Goal: Task Accomplishment & Management: Use online tool/utility

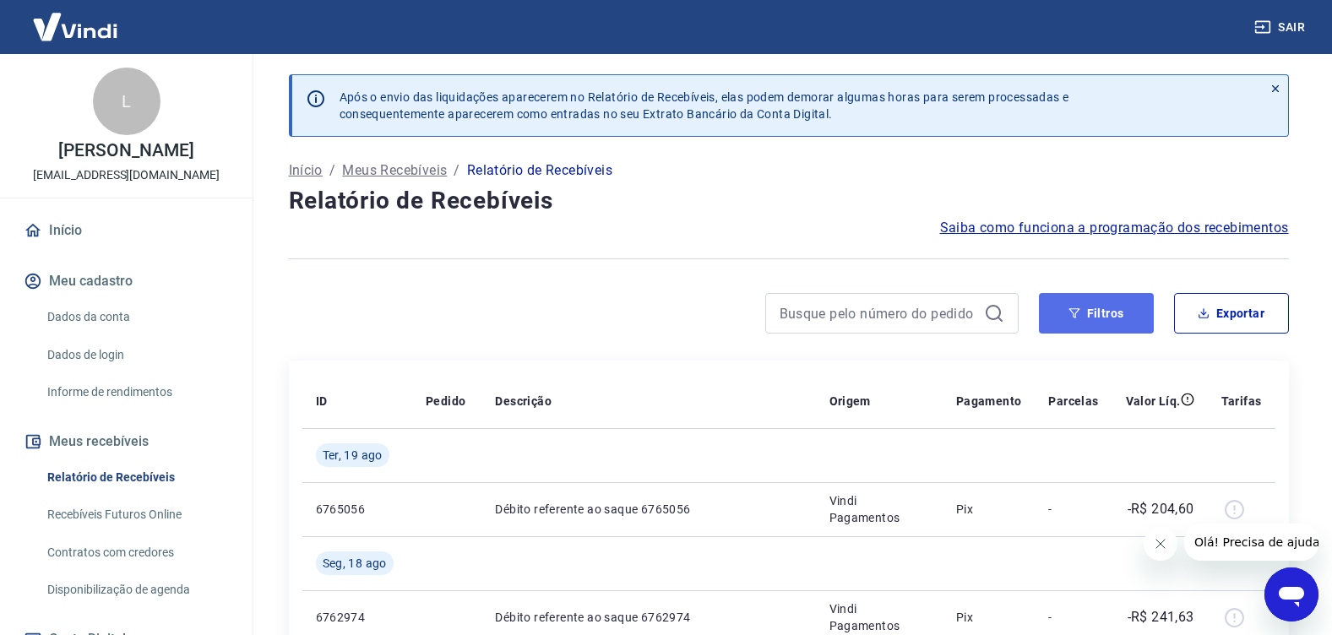
click at [1104, 312] on button "Filtros" at bounding box center [1096, 313] width 115 height 41
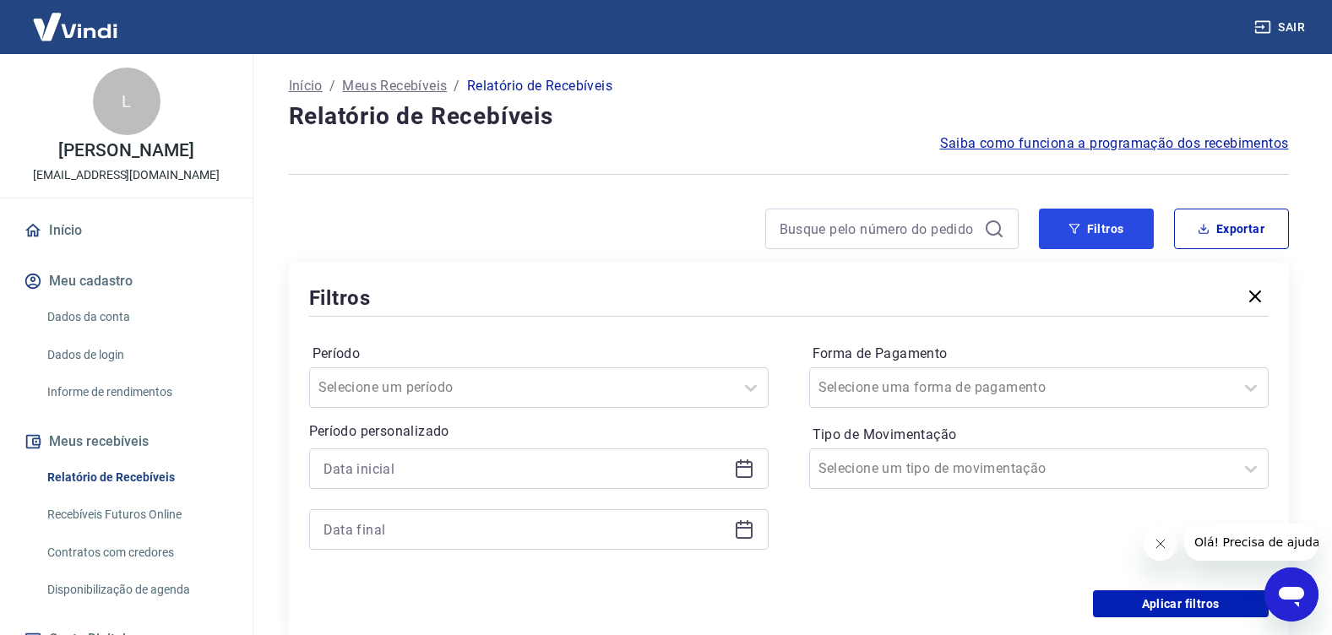
scroll to position [169, 0]
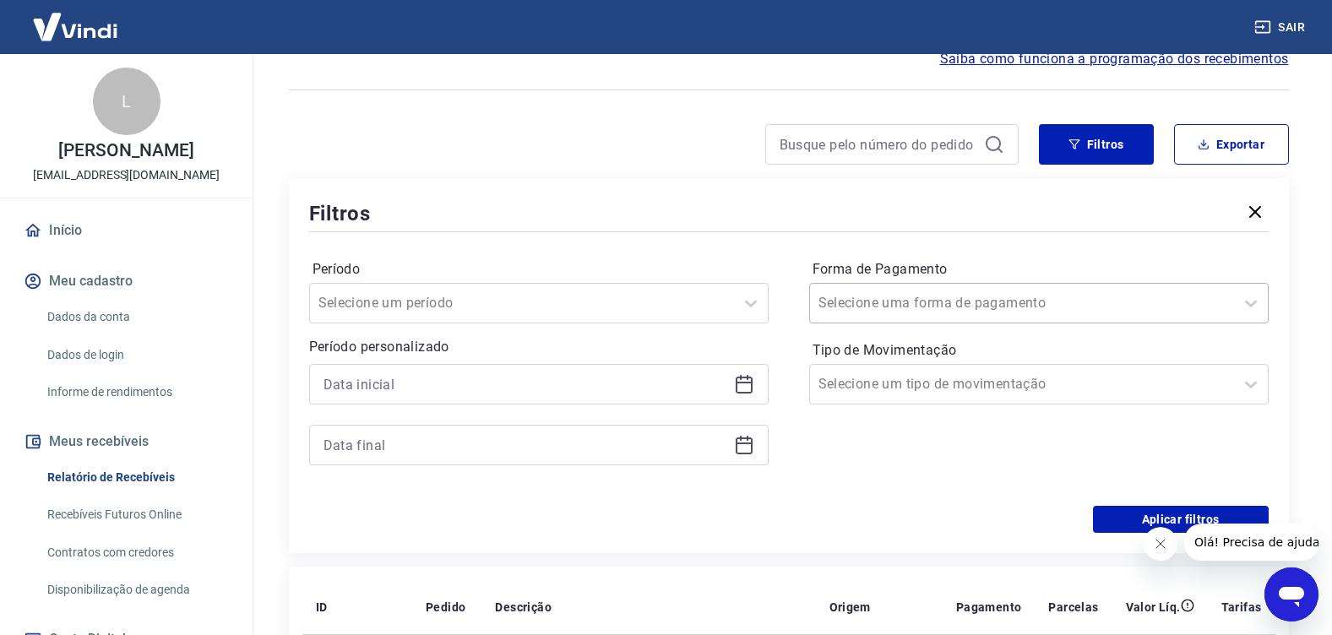
click at [857, 303] on input "Forma de Pagamento" at bounding box center [904, 303] width 171 height 20
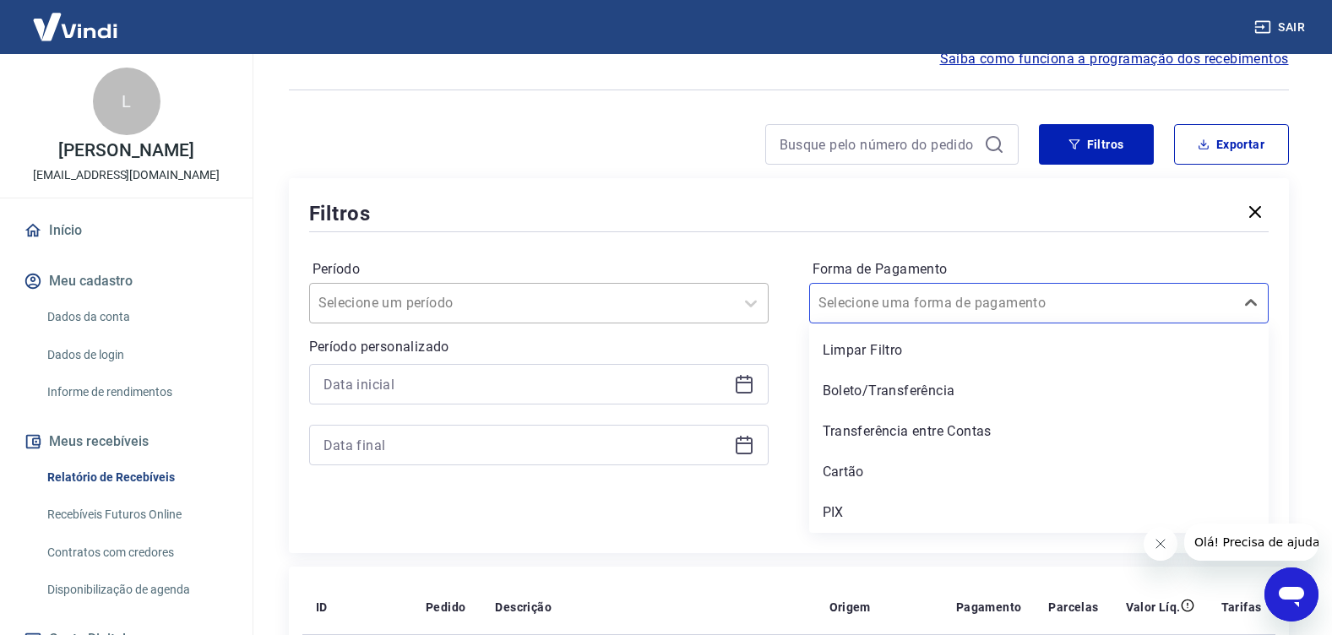
click at [551, 297] on div at bounding box center [522, 303] width 407 height 24
click at [974, 295] on div at bounding box center [1022, 303] width 407 height 24
click at [851, 509] on div "PIX" at bounding box center [1039, 513] width 460 height 34
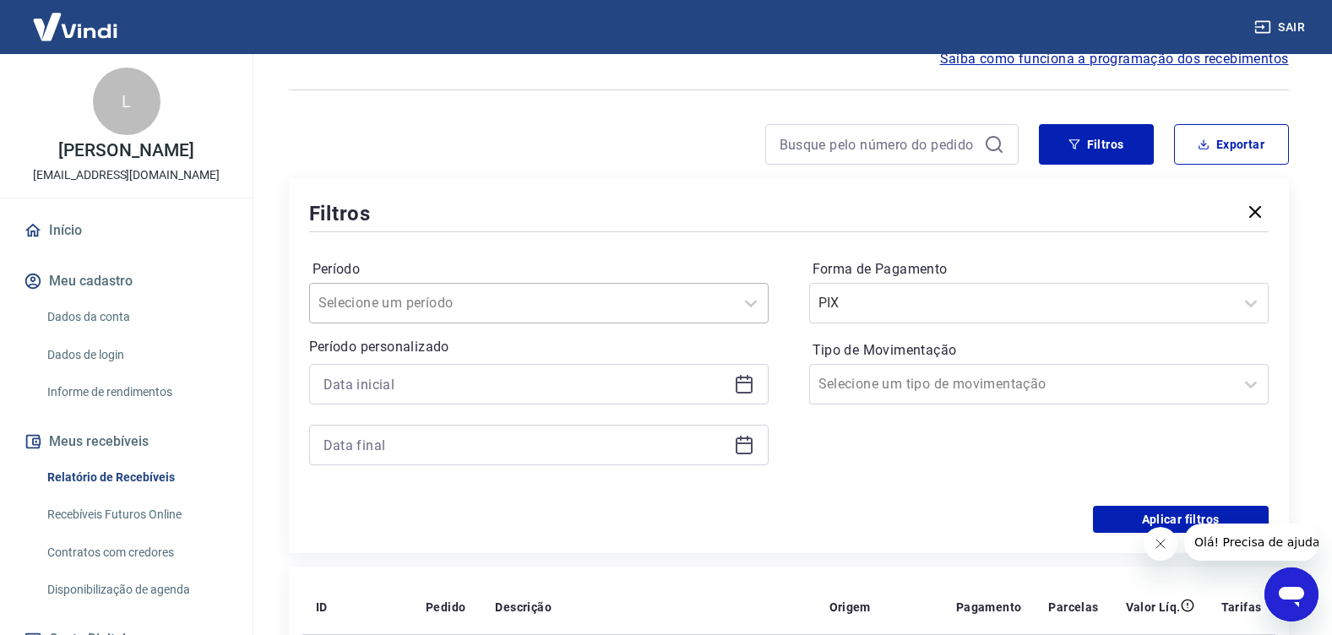
click at [534, 308] on div at bounding box center [522, 303] width 407 height 24
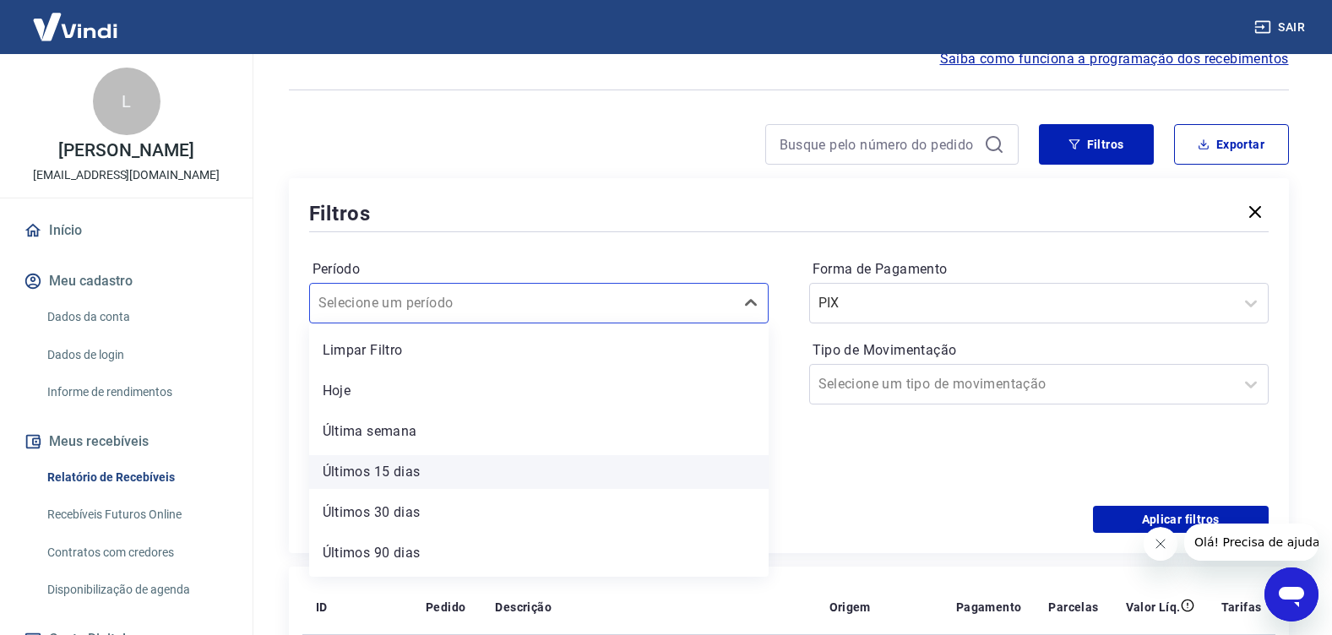
click at [505, 483] on div "Últimos 15 dias" at bounding box center [539, 472] width 460 height 34
click at [383, 464] on div at bounding box center [539, 445] width 460 height 41
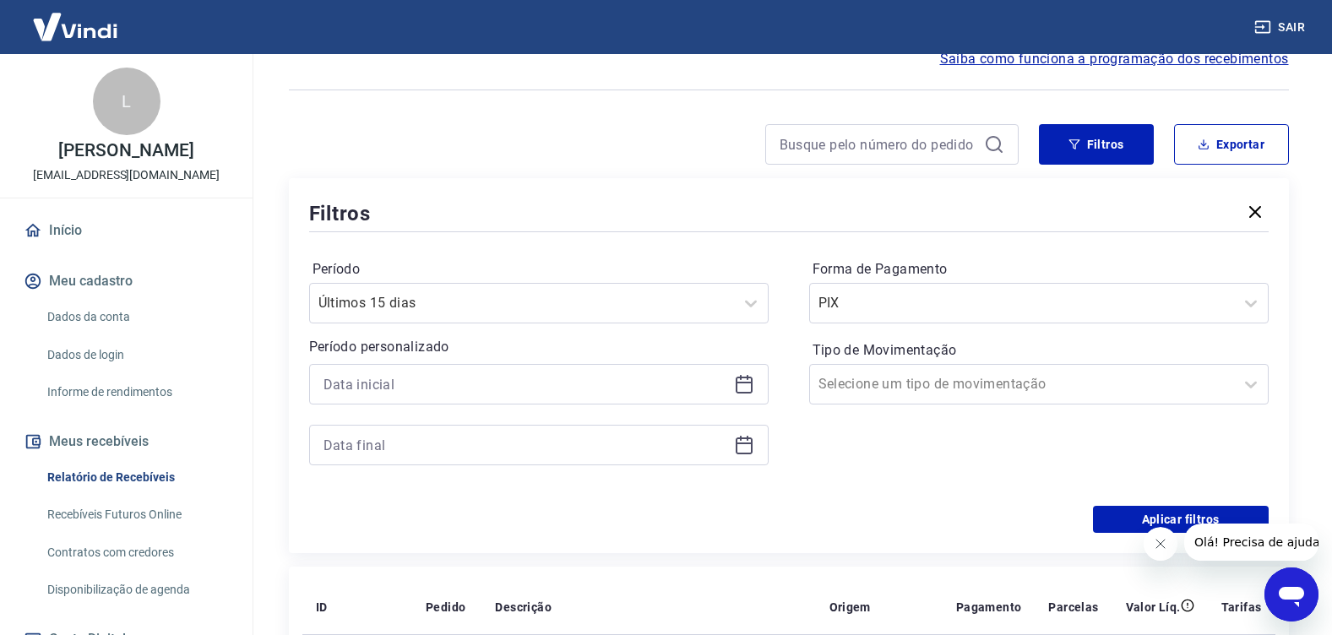
click at [898, 455] on div "Forma de Pagamento PIX Tipo de Movimentação Selecione um tipo de movimentação" at bounding box center [1039, 371] width 460 height 230
click at [743, 384] on icon at bounding box center [744, 383] width 17 height 2
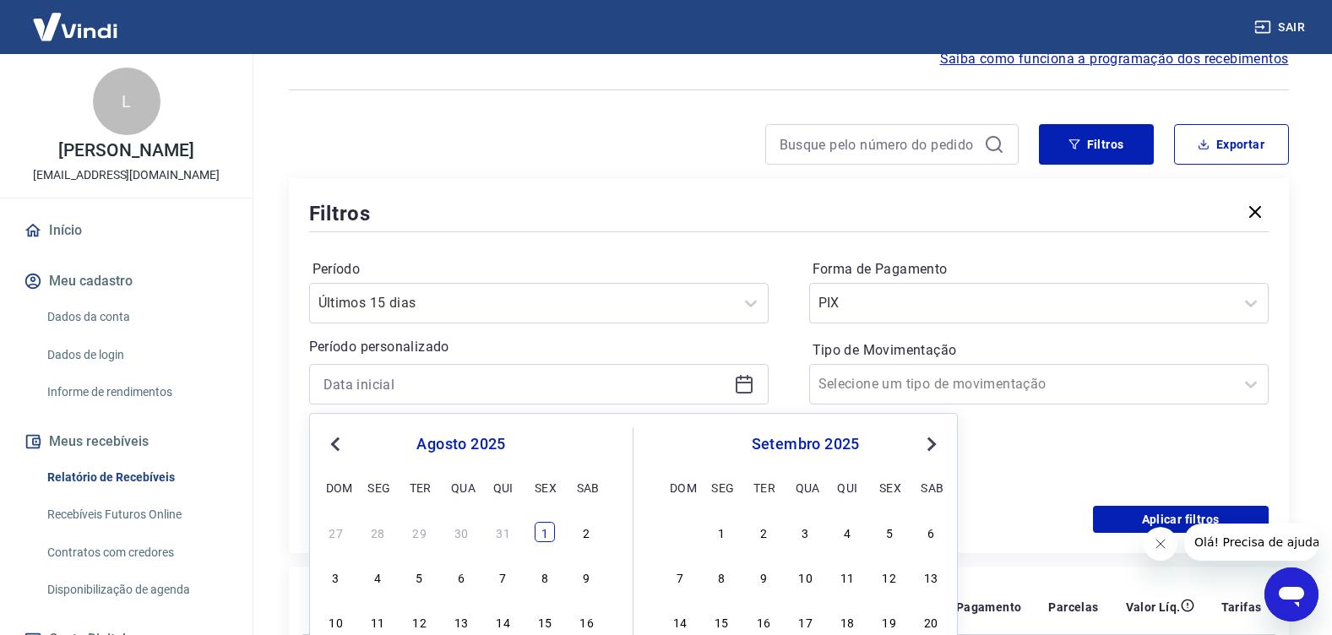
click at [549, 533] on div "1" at bounding box center [545, 532] width 20 height 20
type input "[DATE]"
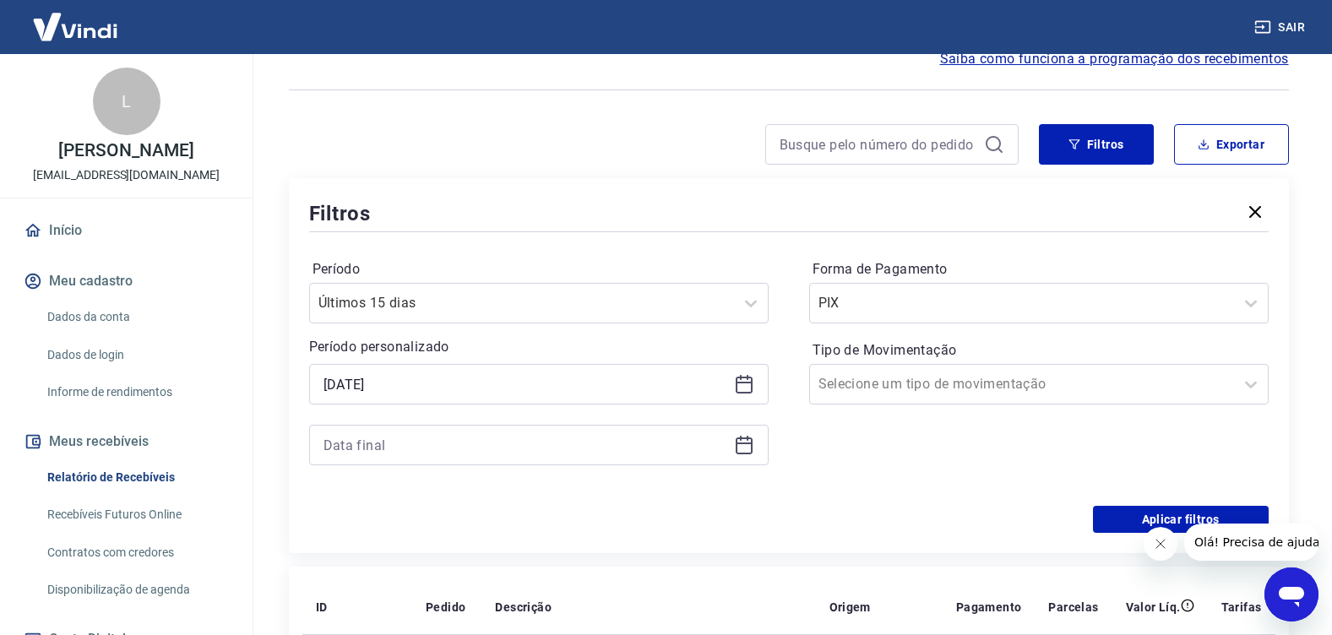
scroll to position [253, 0]
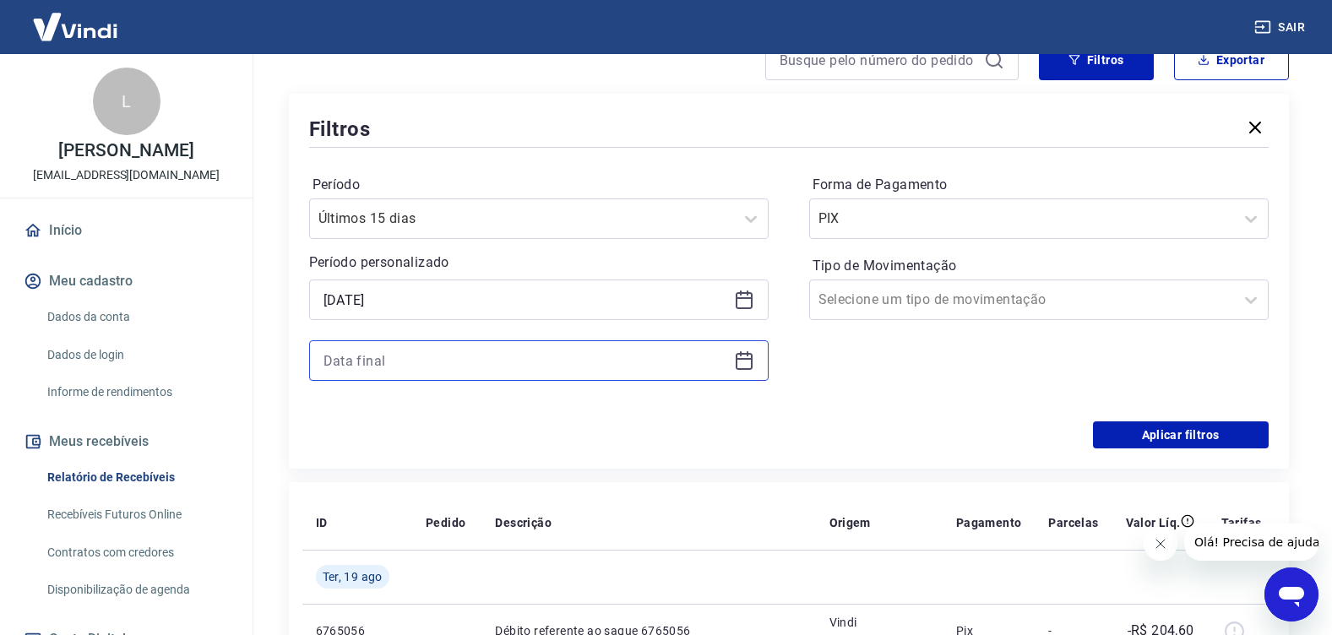
click at [558, 363] on input at bounding box center [526, 360] width 404 height 25
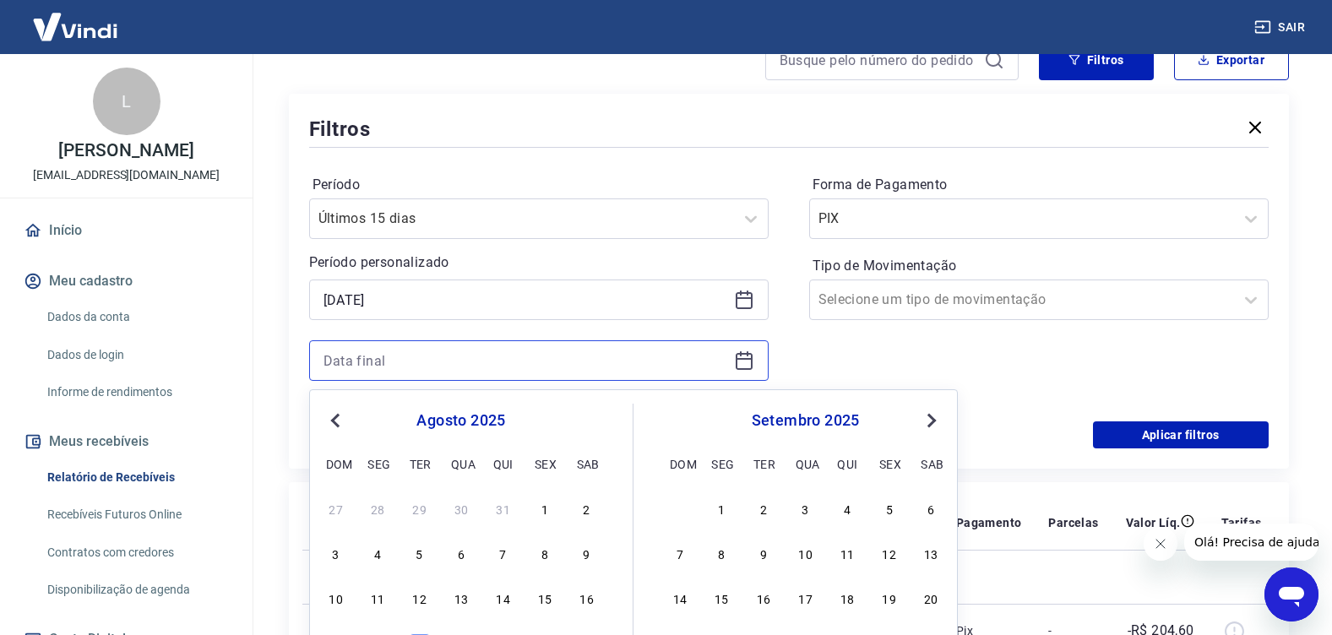
scroll to position [338, 0]
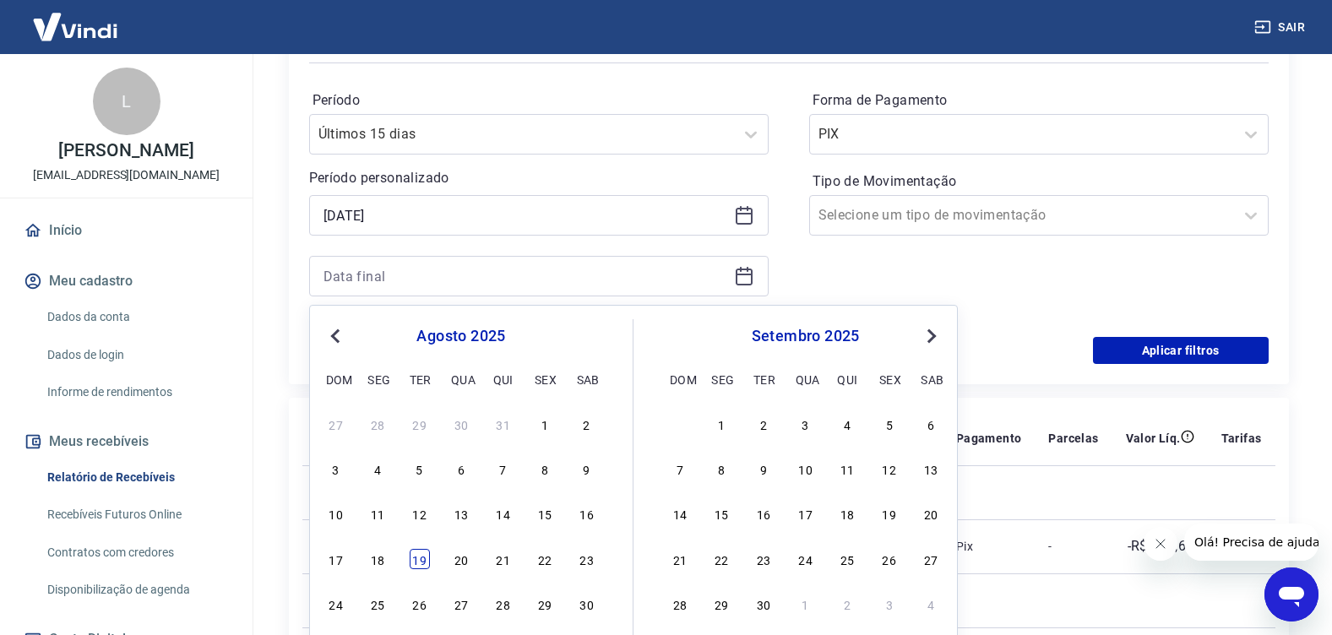
click at [417, 556] on div "19" at bounding box center [420, 559] width 20 height 20
type input "[DATE]"
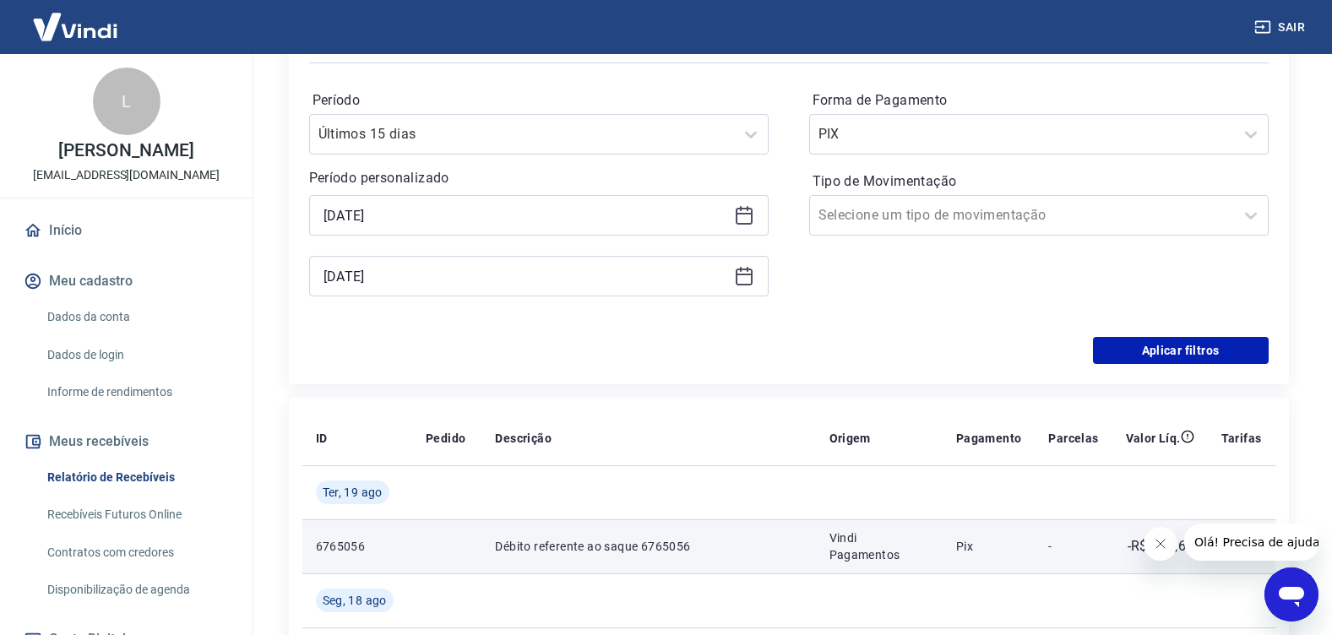
click at [416, 561] on td at bounding box center [446, 547] width 69 height 54
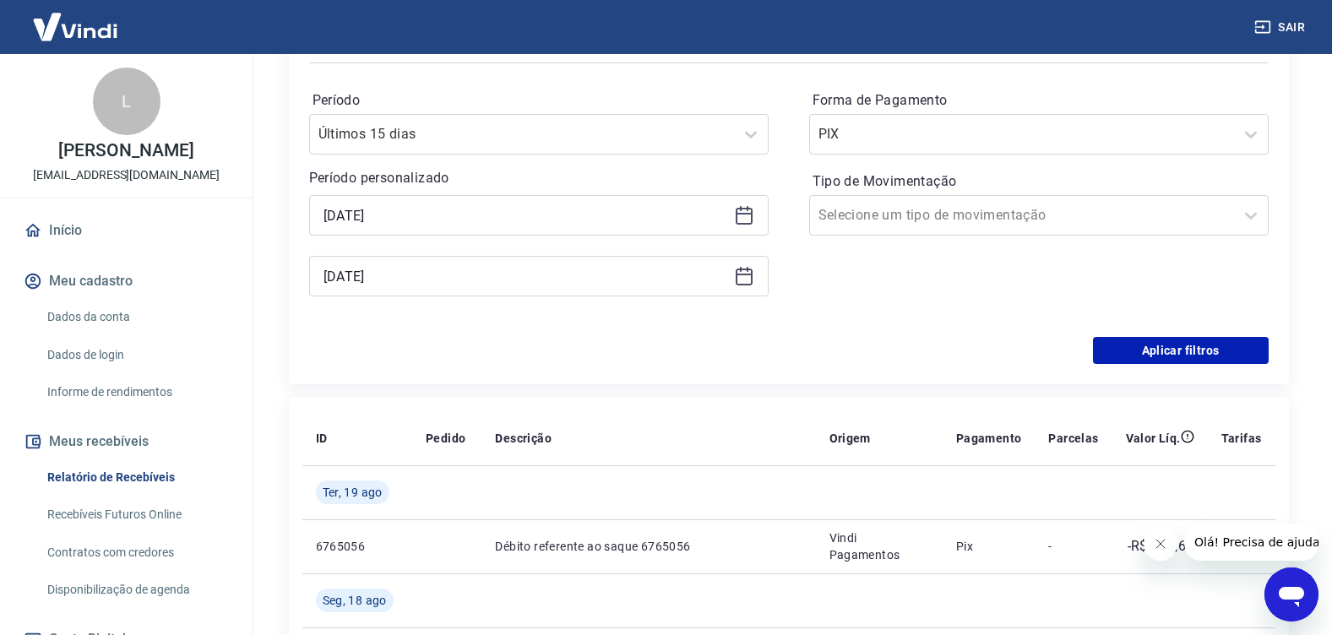
click at [816, 319] on div "Período Últimos 15 dias Período personalizado Selected date: [DATE] [DATE] Sele…" at bounding box center [789, 202] width 960 height 270
click at [1118, 345] on button "Aplicar filtros" at bounding box center [1181, 350] width 176 height 27
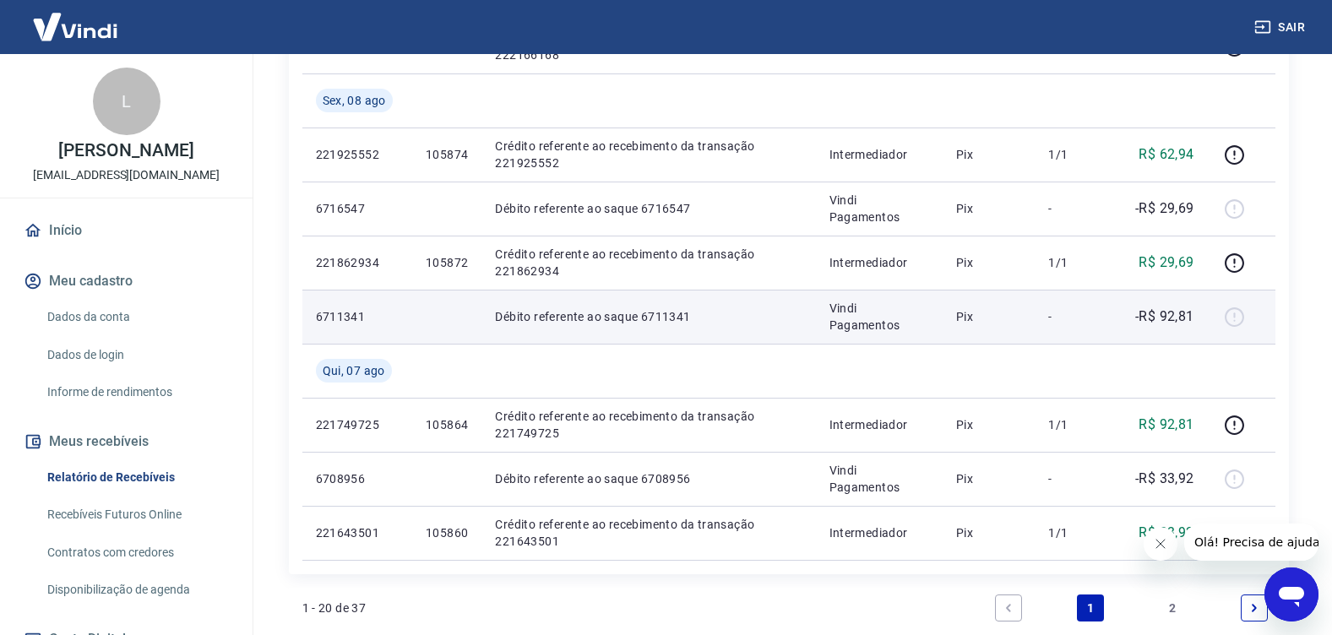
scroll to position [1639, 0]
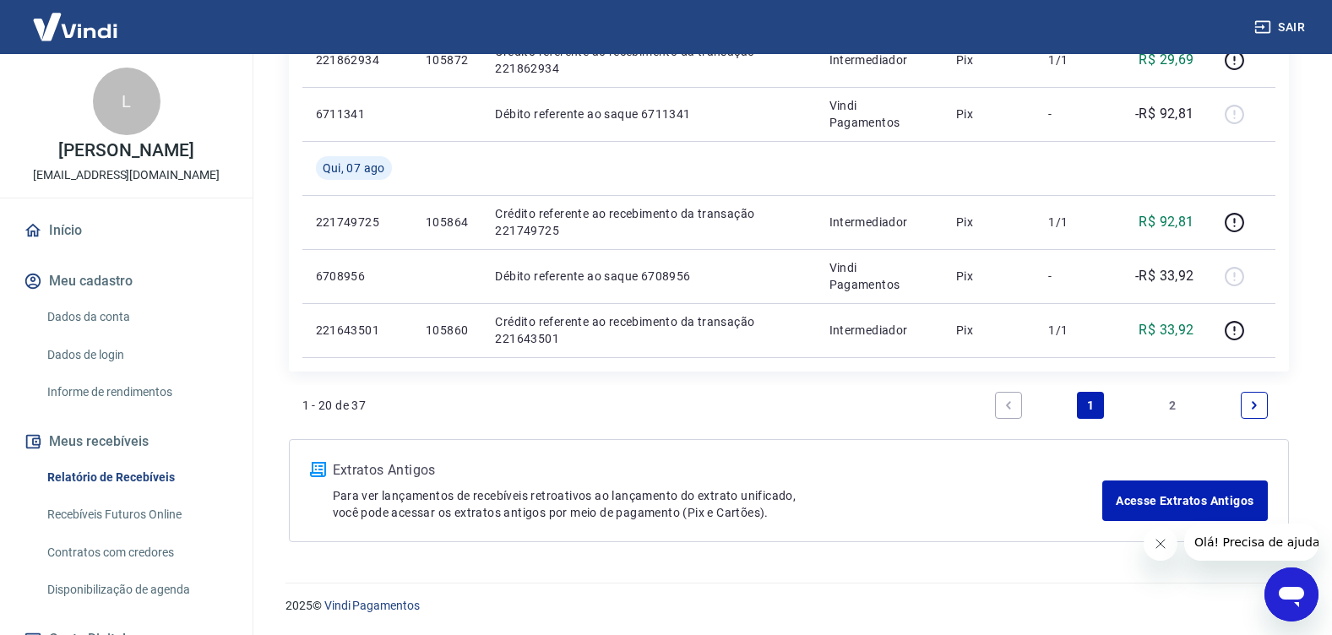
click at [1172, 406] on link "2" at bounding box center [1172, 405] width 27 height 27
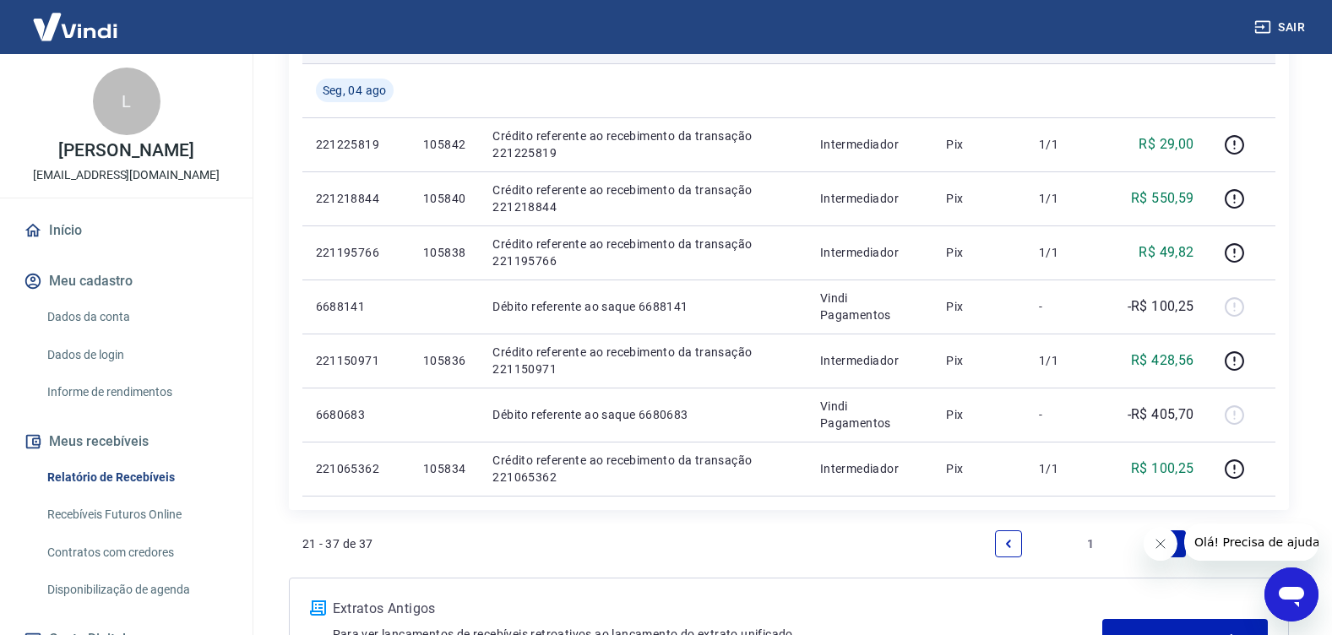
scroll to position [1152, 0]
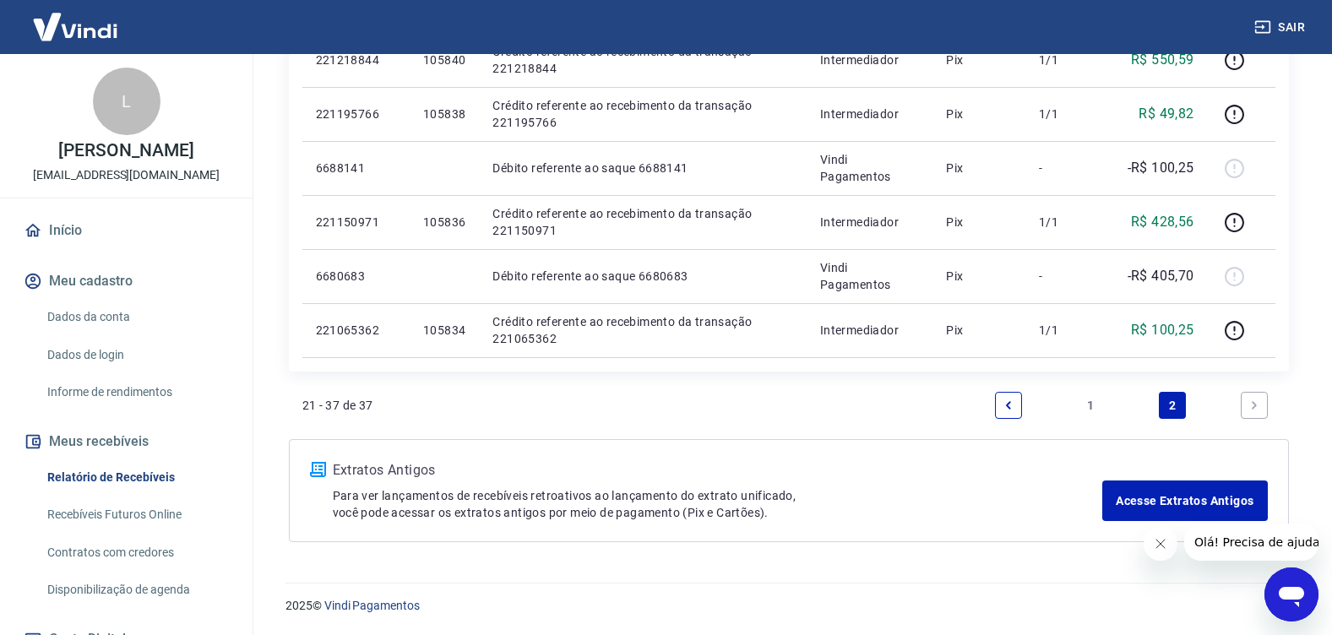
click at [1248, 404] on link "Next page" at bounding box center [1254, 405] width 27 height 27
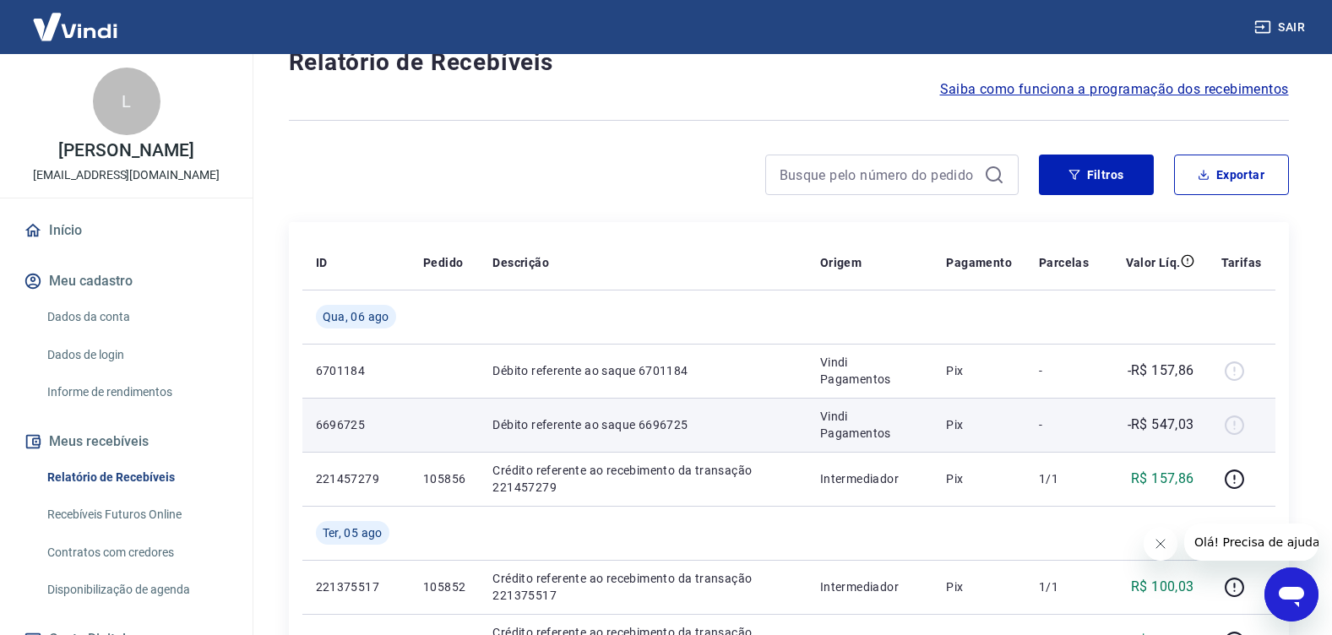
scroll to position [0, 0]
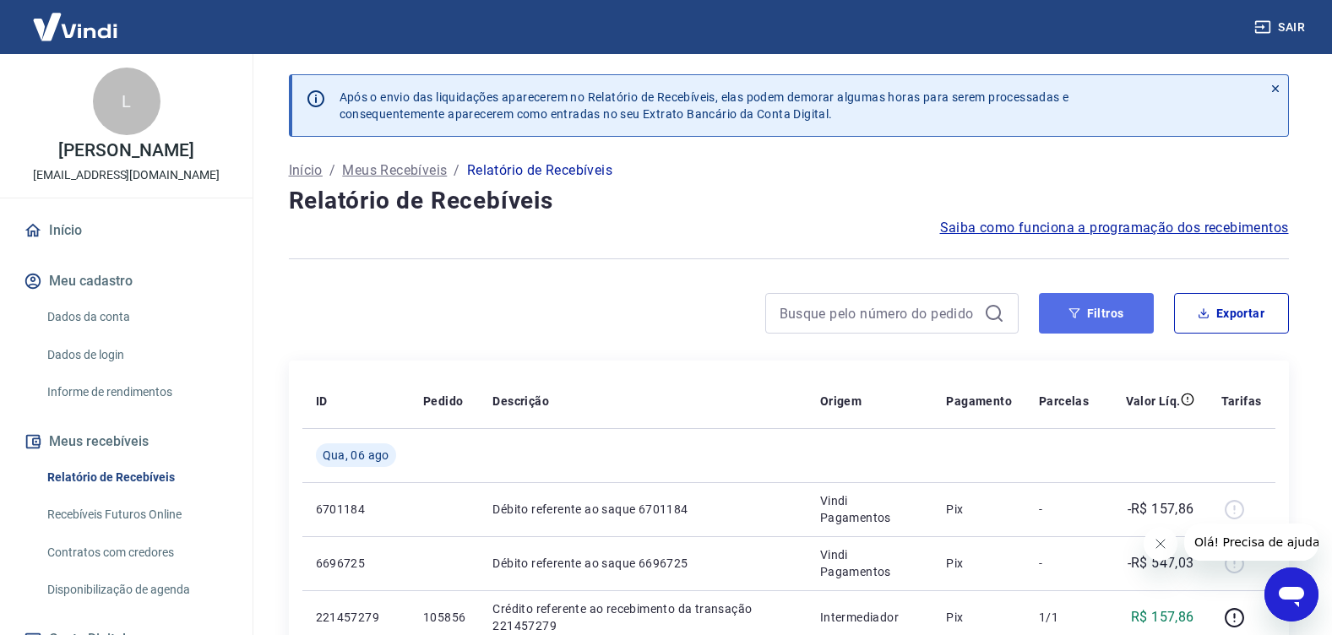
click at [1114, 313] on button "Filtros" at bounding box center [1096, 313] width 115 height 41
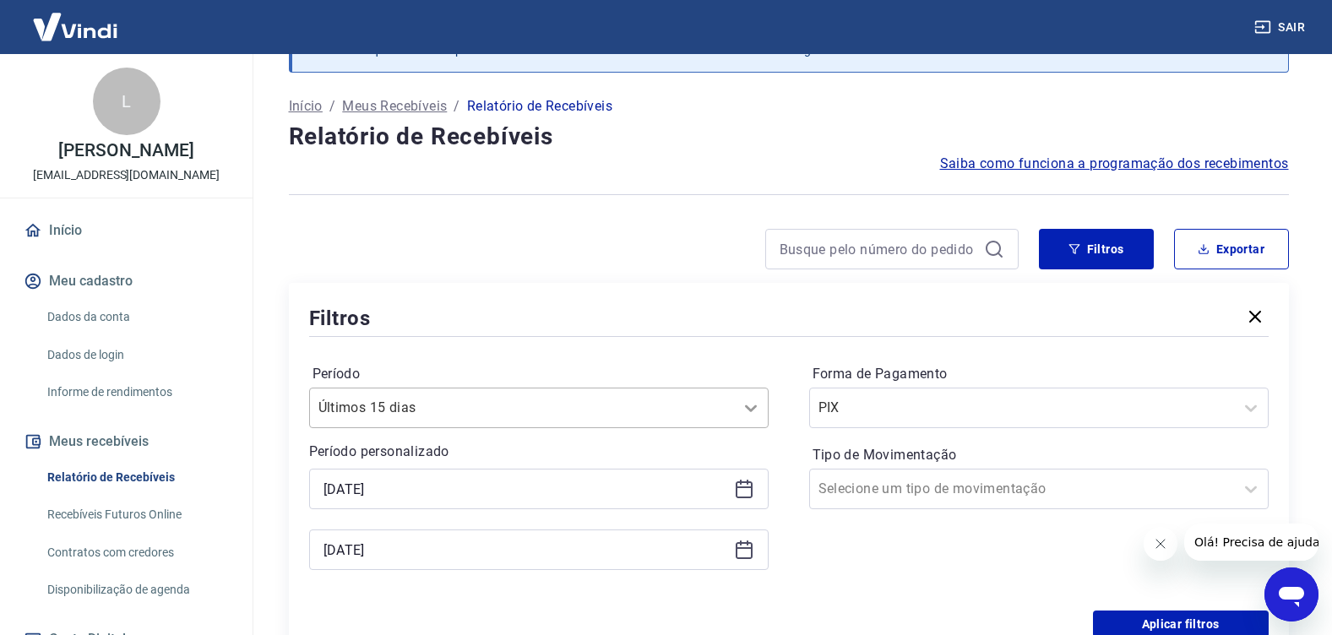
click at [748, 428] on div "Últimos 15 dias" at bounding box center [539, 408] width 460 height 41
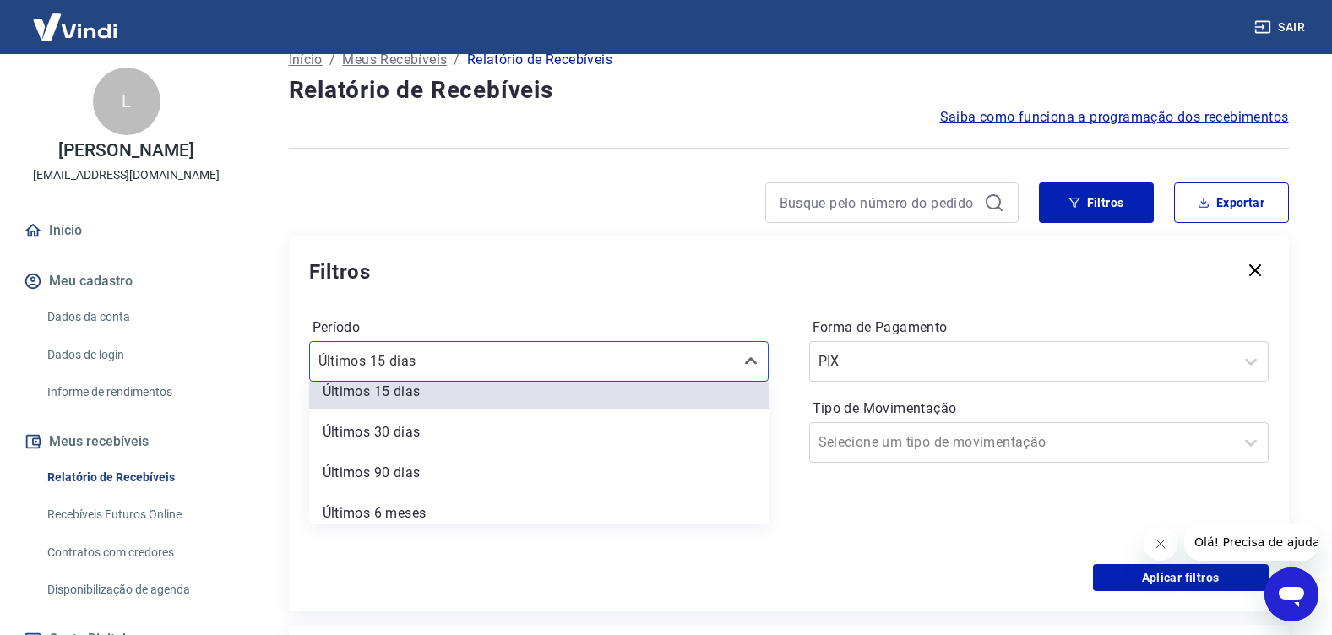
scroll to position [91, 0]
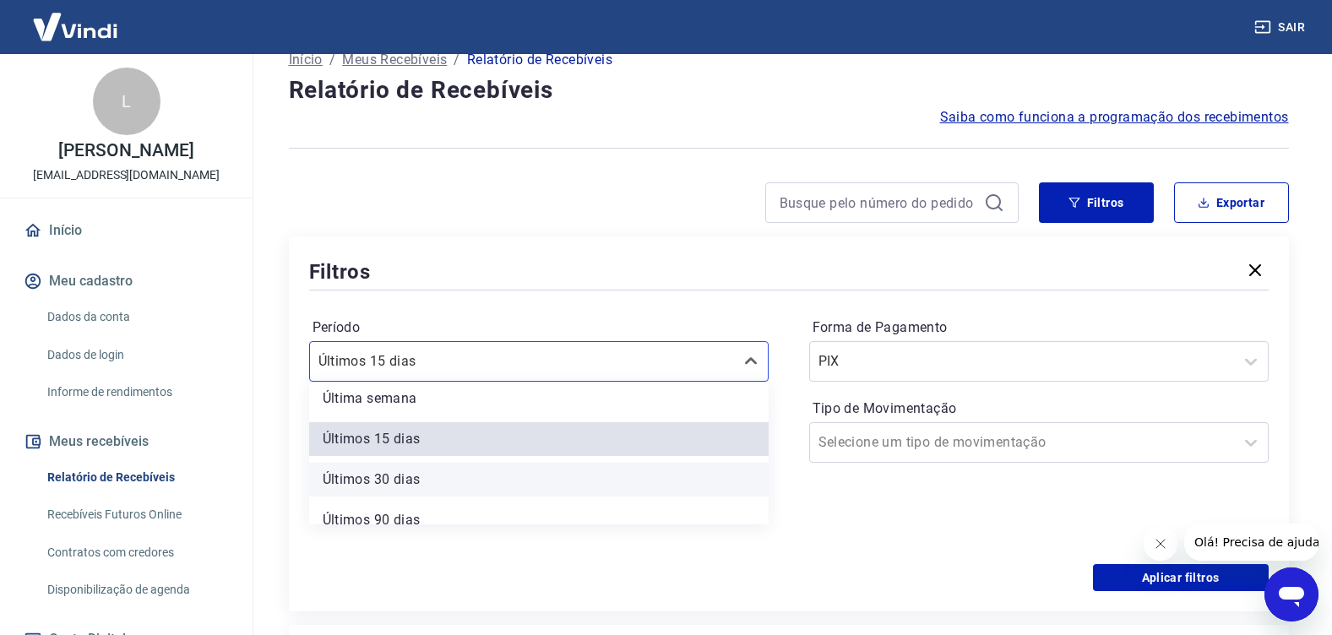
click at [403, 471] on div "Últimos 30 dias" at bounding box center [539, 480] width 460 height 34
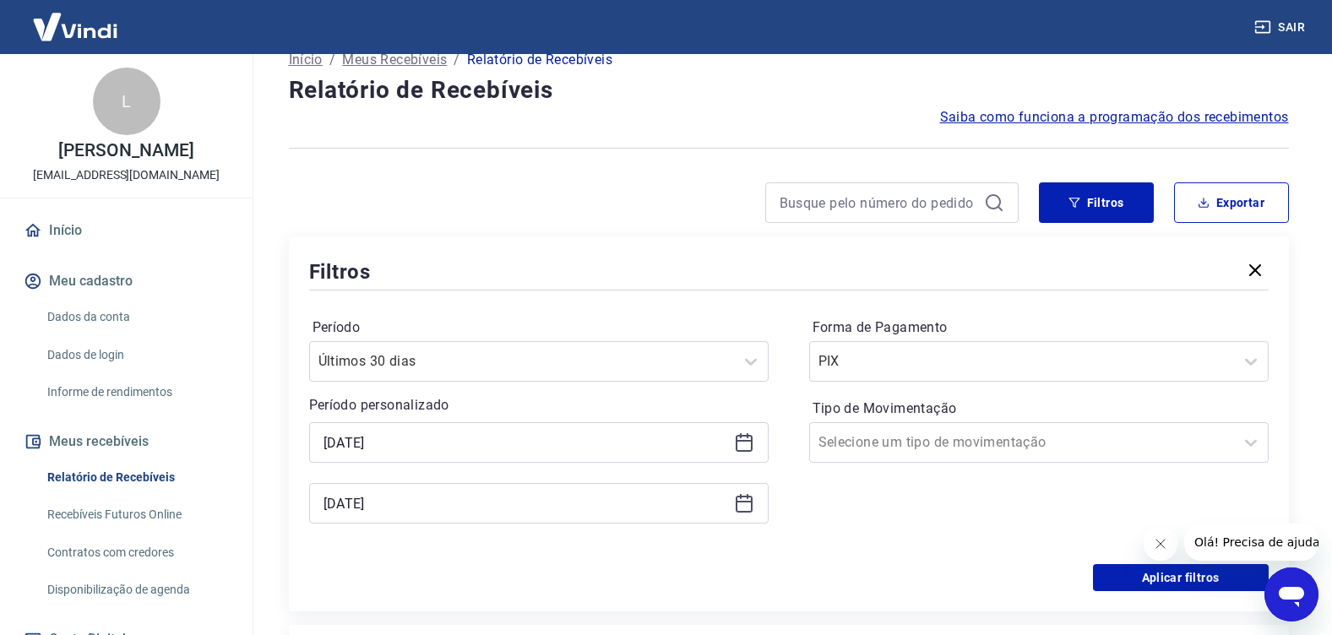
click at [911, 578] on div "Aplicar filtros" at bounding box center [789, 577] width 960 height 27
click at [1225, 445] on div at bounding box center [1022, 443] width 407 height 24
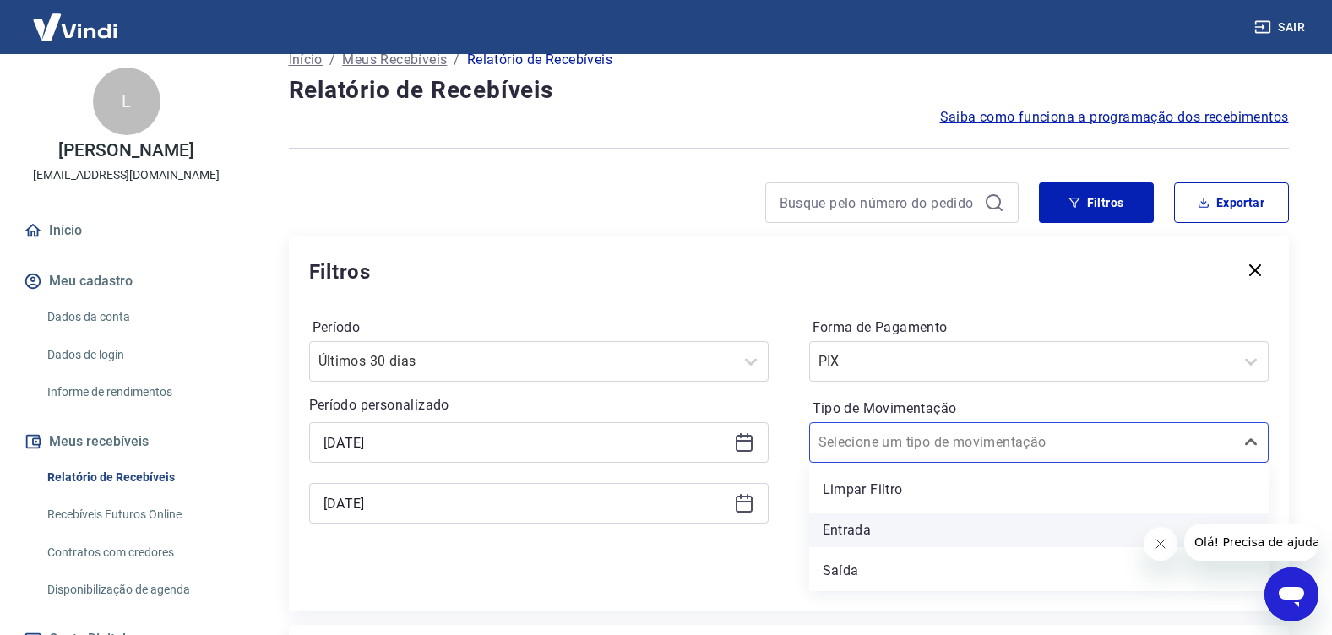
click at [852, 531] on div "Entrada" at bounding box center [1039, 531] width 460 height 34
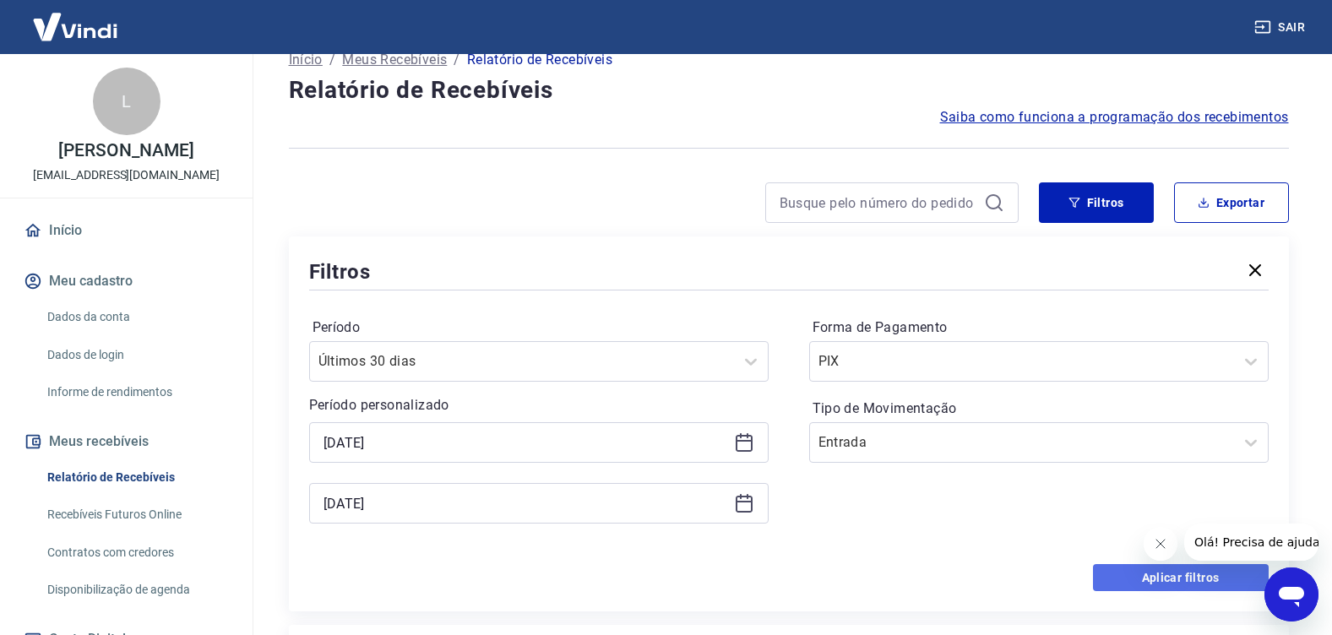
click at [1156, 583] on button "Aplicar filtros" at bounding box center [1181, 577] width 176 height 27
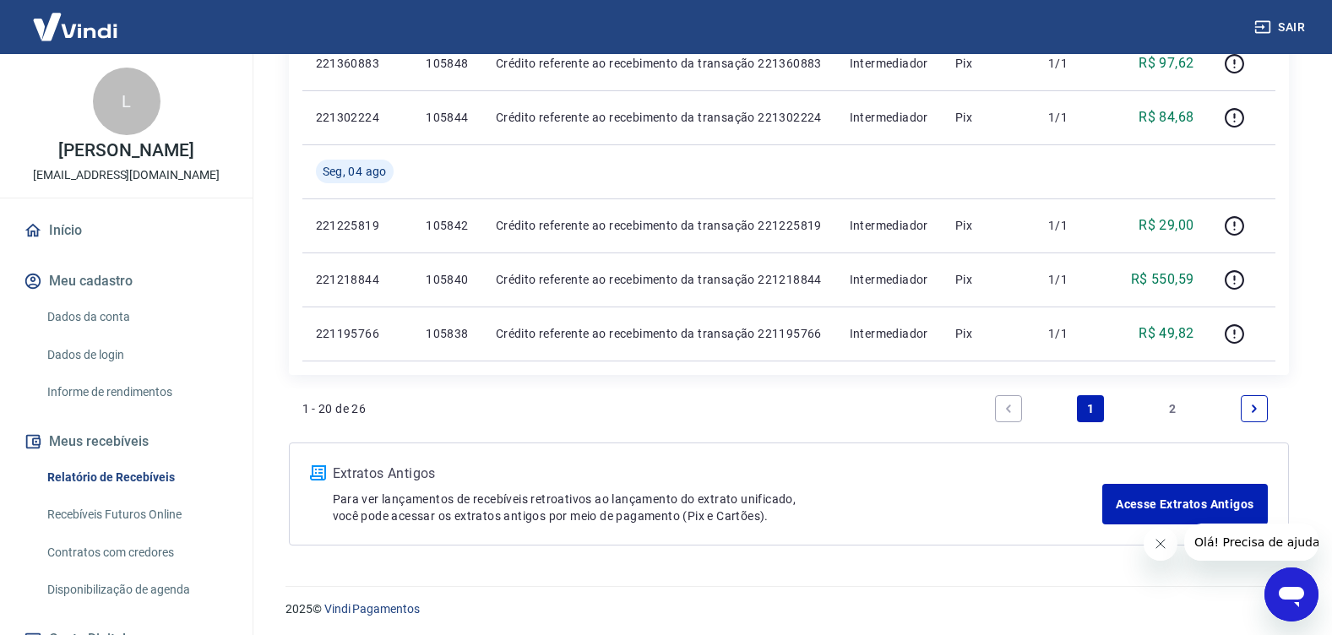
scroll to position [1693, 0]
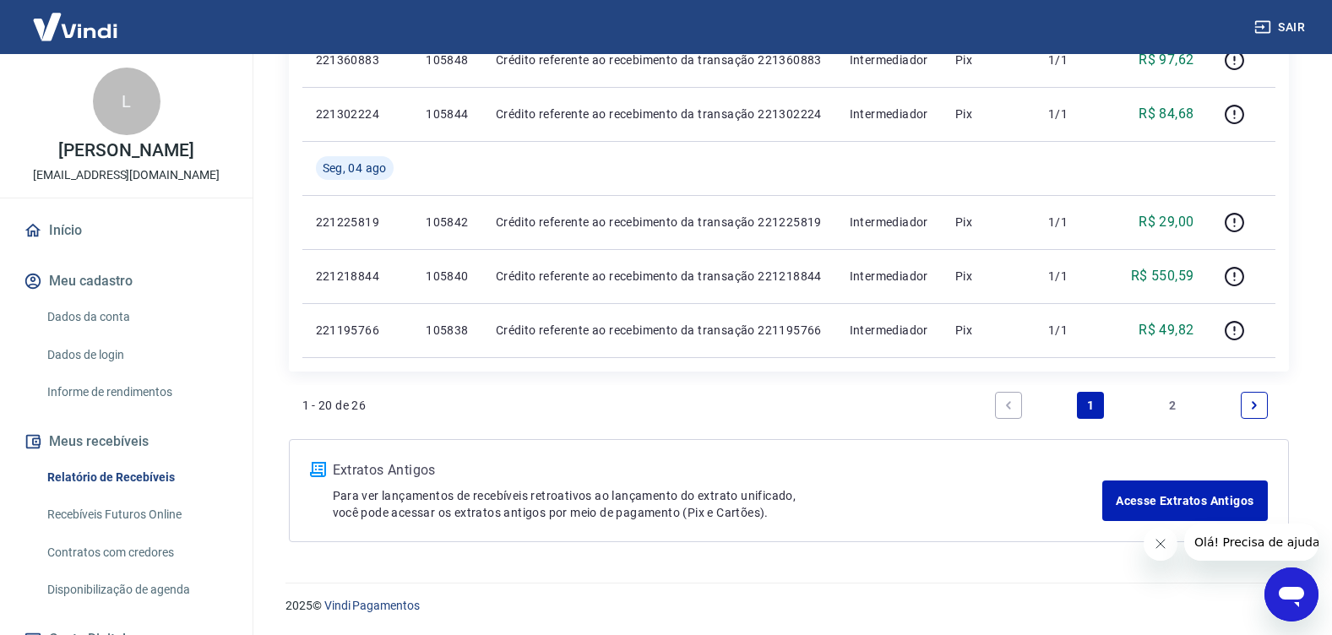
drag, startPoint x: 1172, startPoint y: 406, endPoint x: 936, endPoint y: 546, distance: 273.8
click at [1172, 406] on link "2" at bounding box center [1172, 405] width 27 height 27
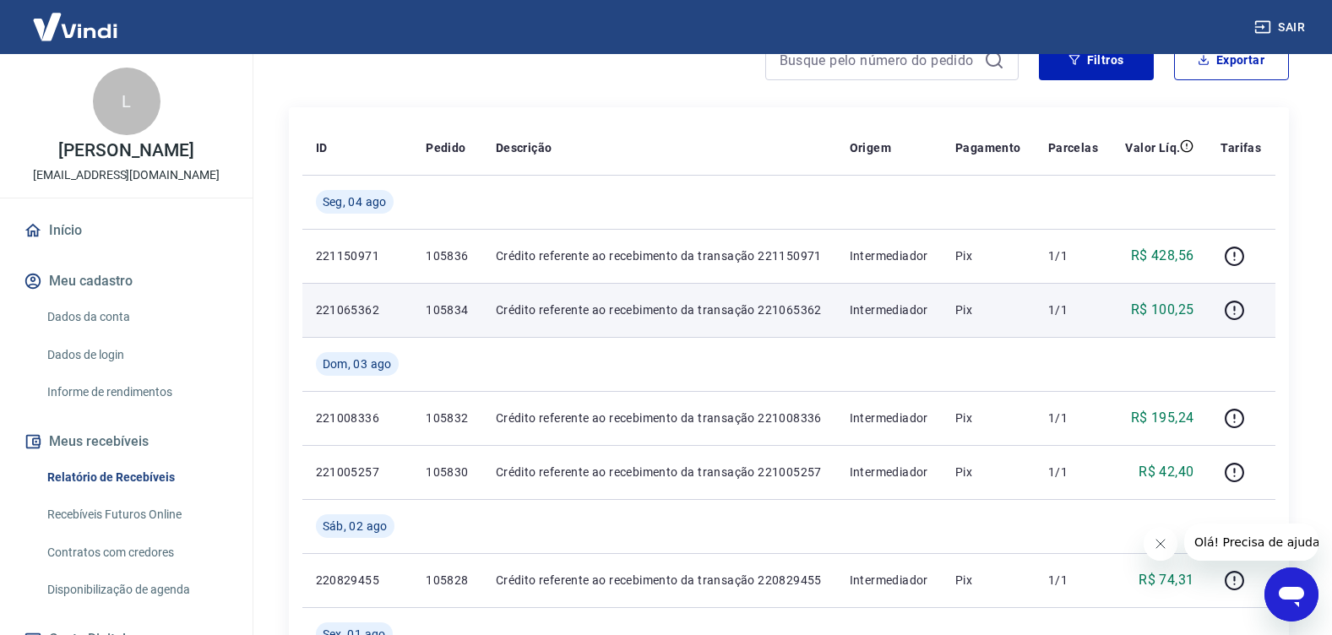
scroll to position [507, 0]
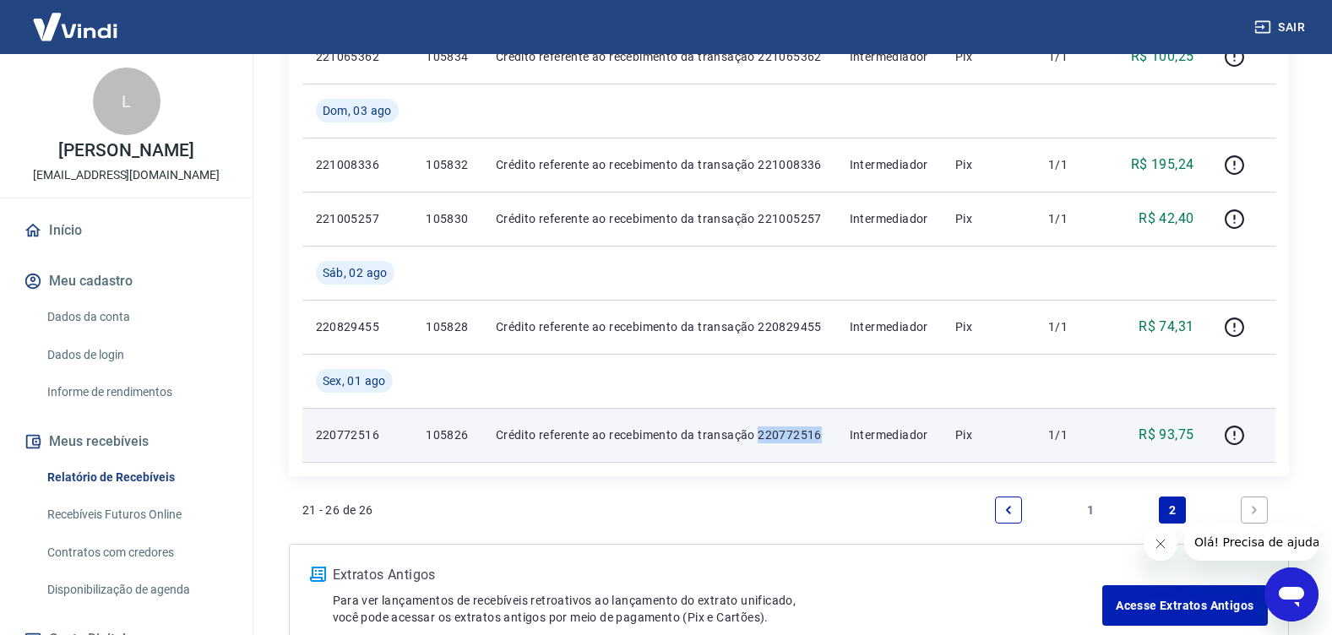
drag, startPoint x: 760, startPoint y: 433, endPoint x: 823, endPoint y: 429, distance: 63.5
click at [823, 429] on p "Crédito referente ao recebimento da transação 220772516" at bounding box center [659, 435] width 327 height 17
copy p "220772516"
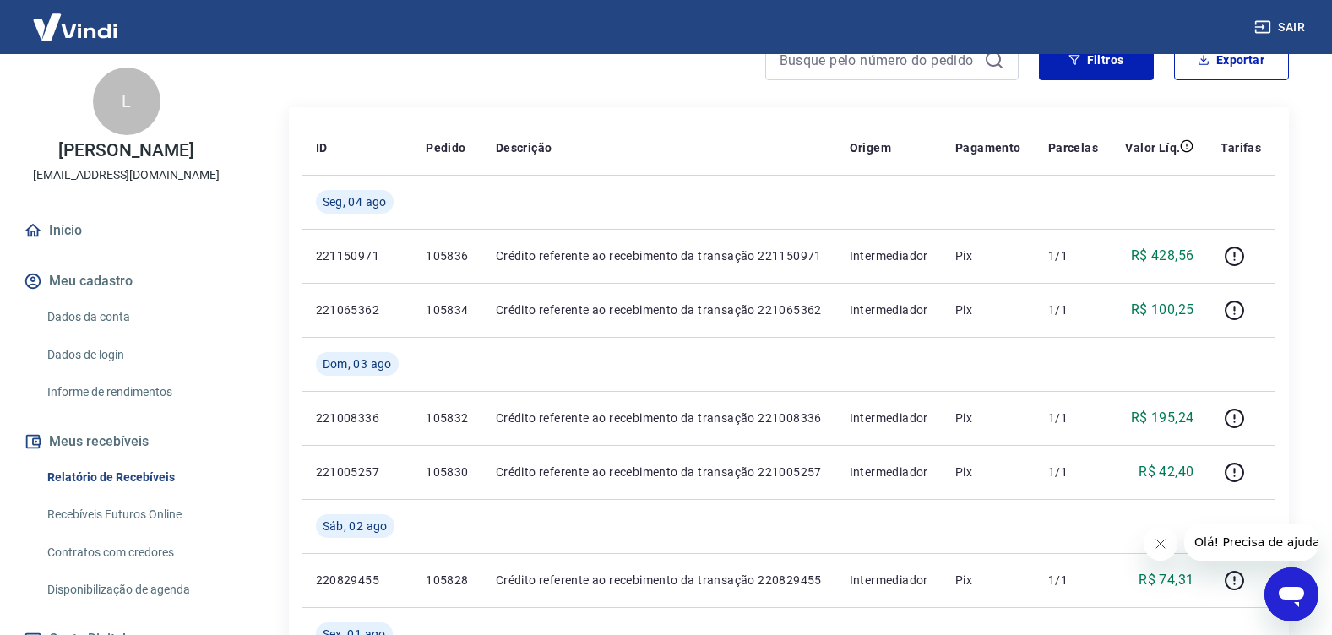
scroll to position [169, 0]
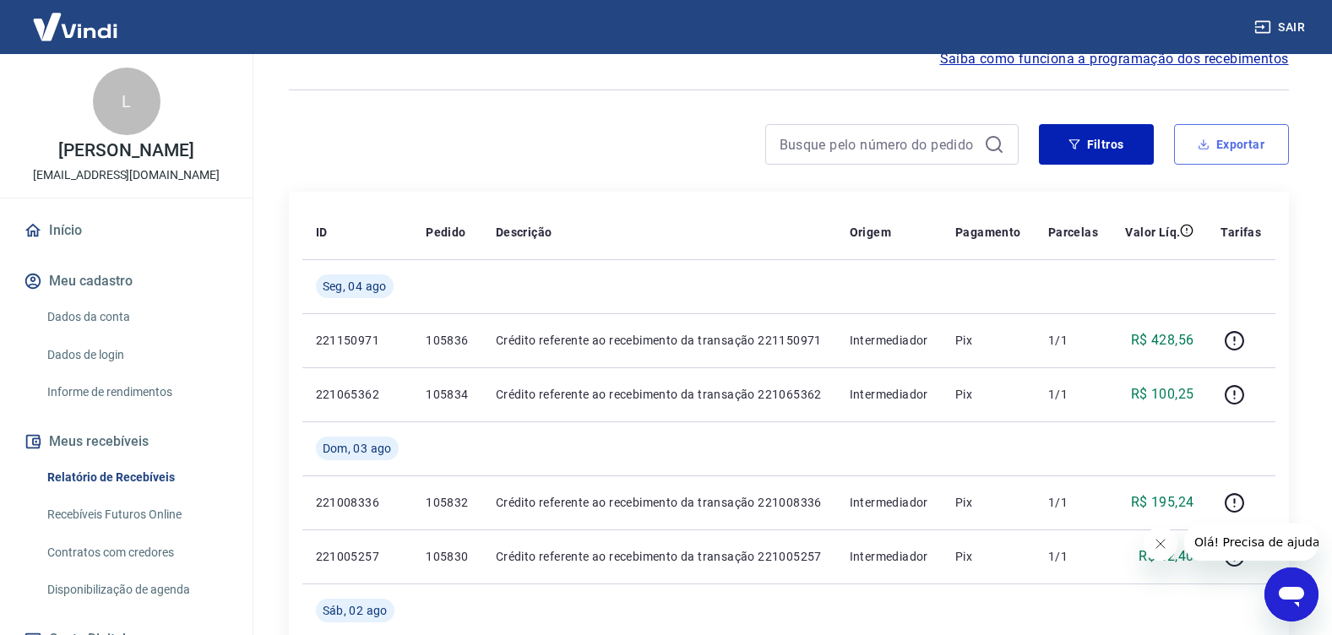
click at [1253, 144] on button "Exportar" at bounding box center [1231, 144] width 115 height 41
type input "[DATE]"
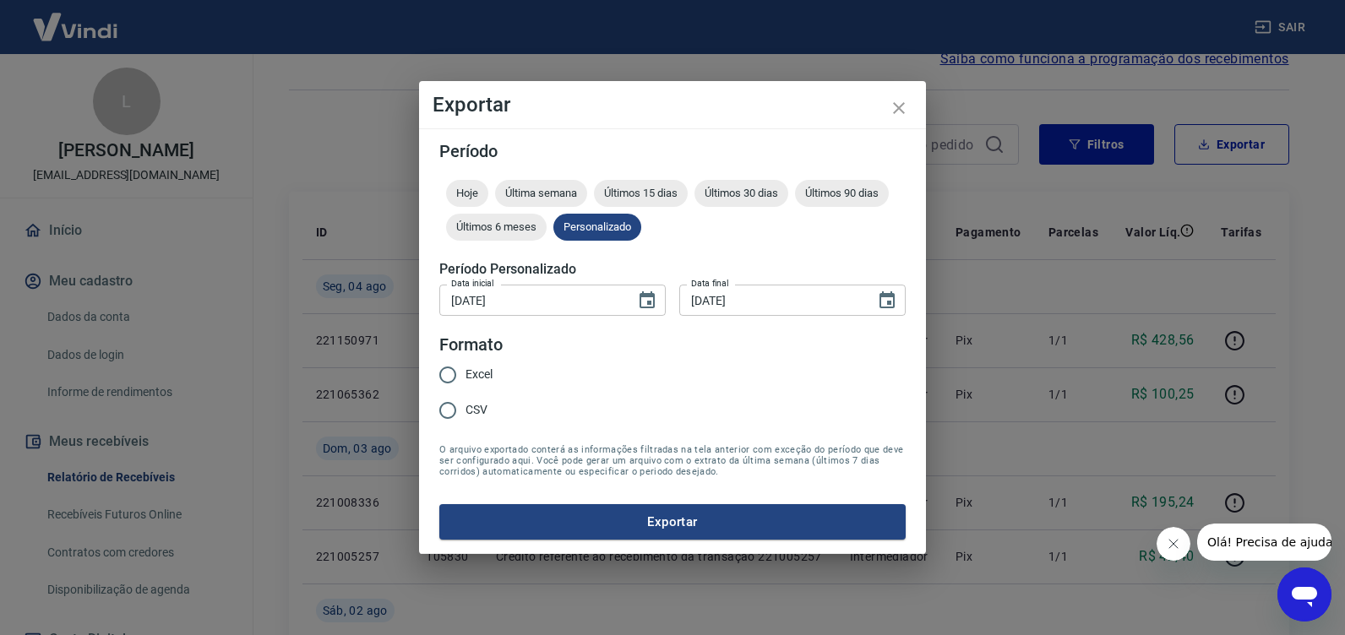
click at [453, 376] on input "Excel" at bounding box center [447, 374] width 35 height 35
radio input "true"
click at [704, 526] on button "Exportar" at bounding box center [672, 521] width 466 height 35
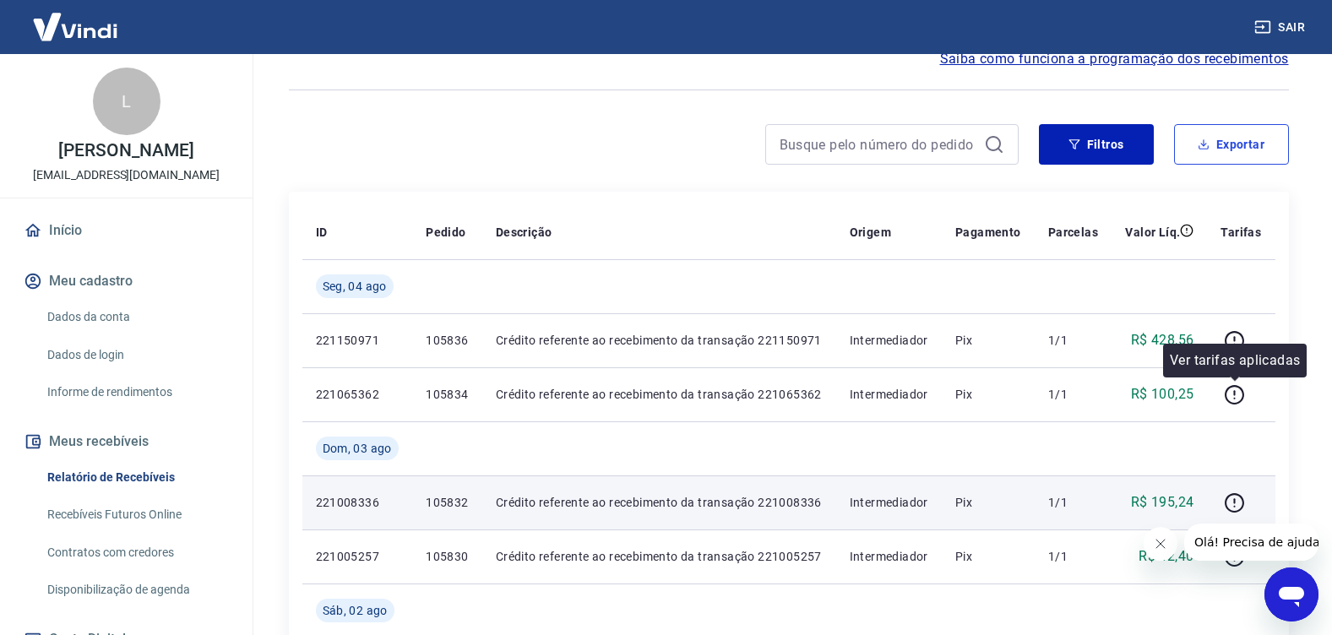
scroll to position [253, 0]
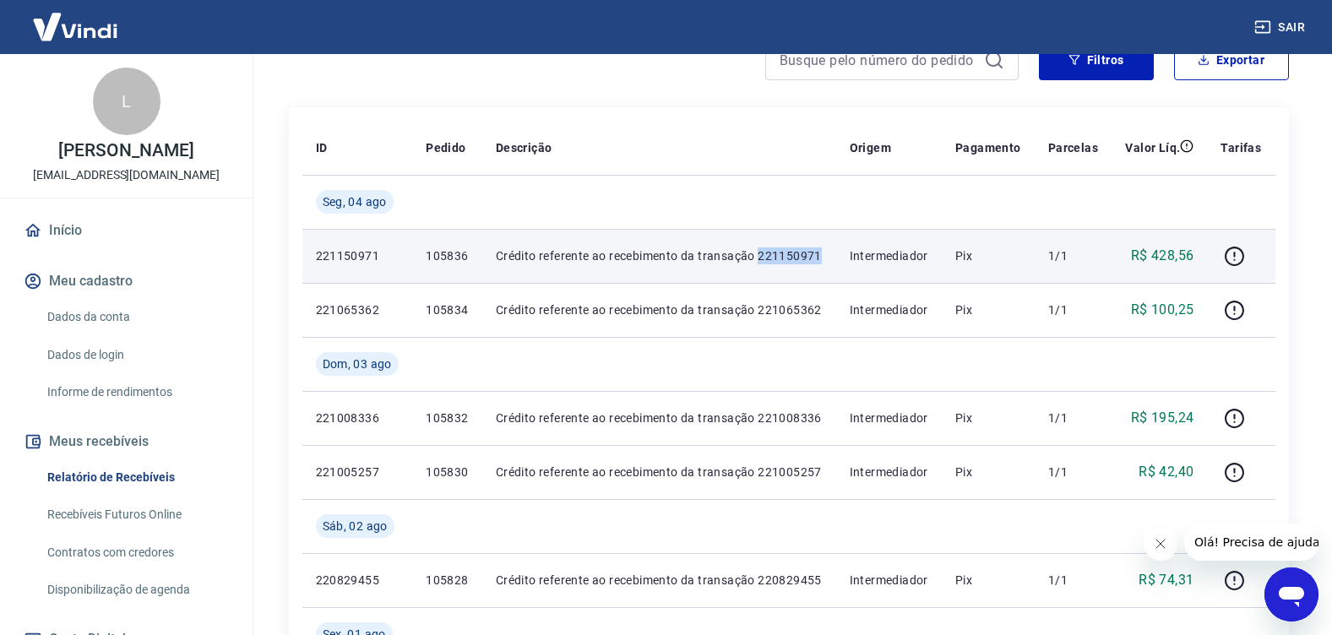
drag, startPoint x: 823, startPoint y: 253, endPoint x: 760, endPoint y: 261, distance: 63.9
click at [760, 261] on p "Crédito referente ao recebimento da transação 221150971" at bounding box center [659, 256] width 327 height 17
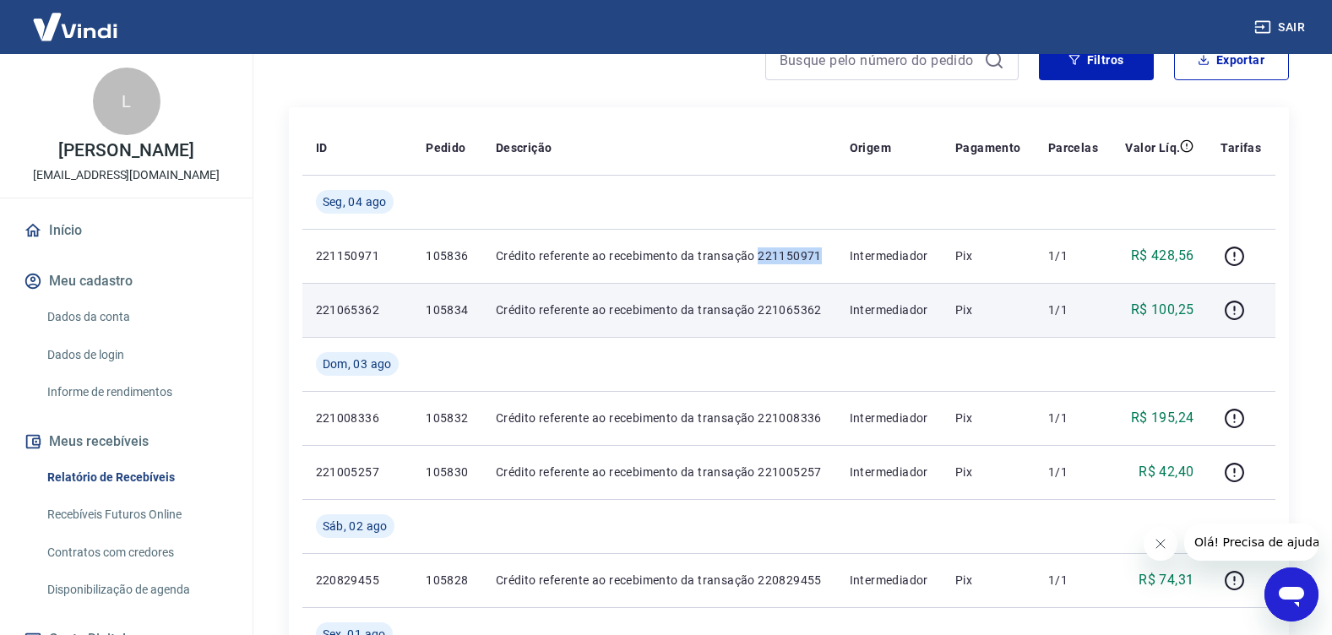
copy p "221150971"
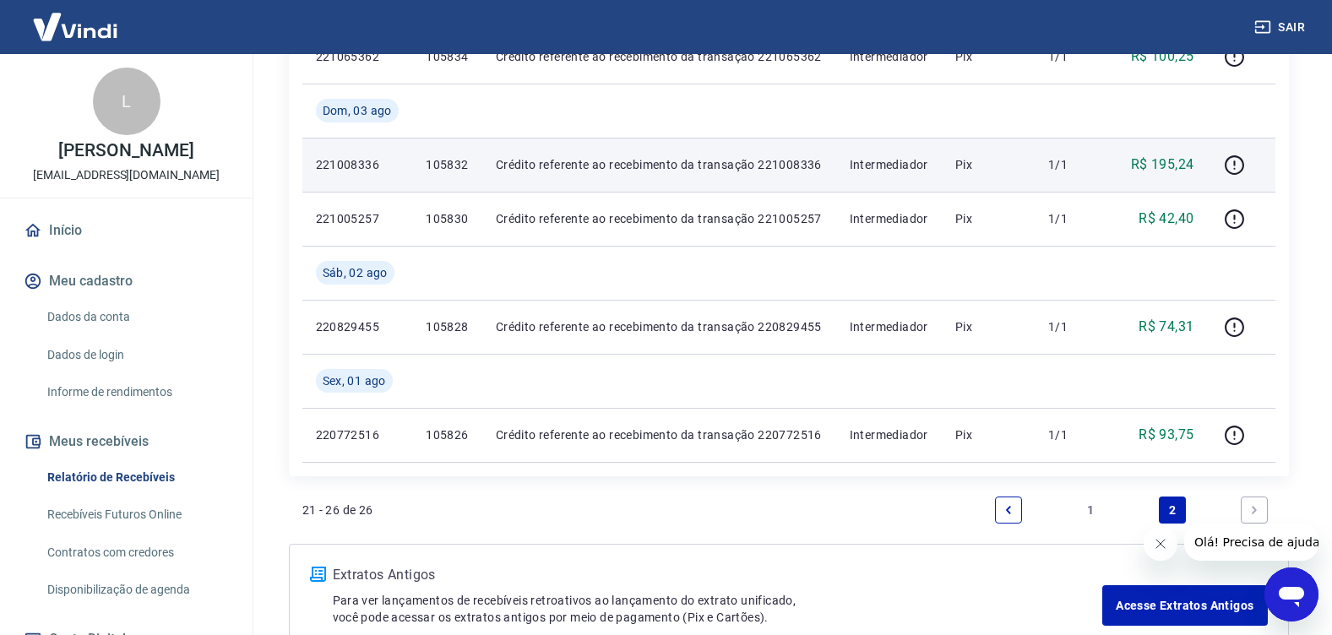
scroll to position [591, 0]
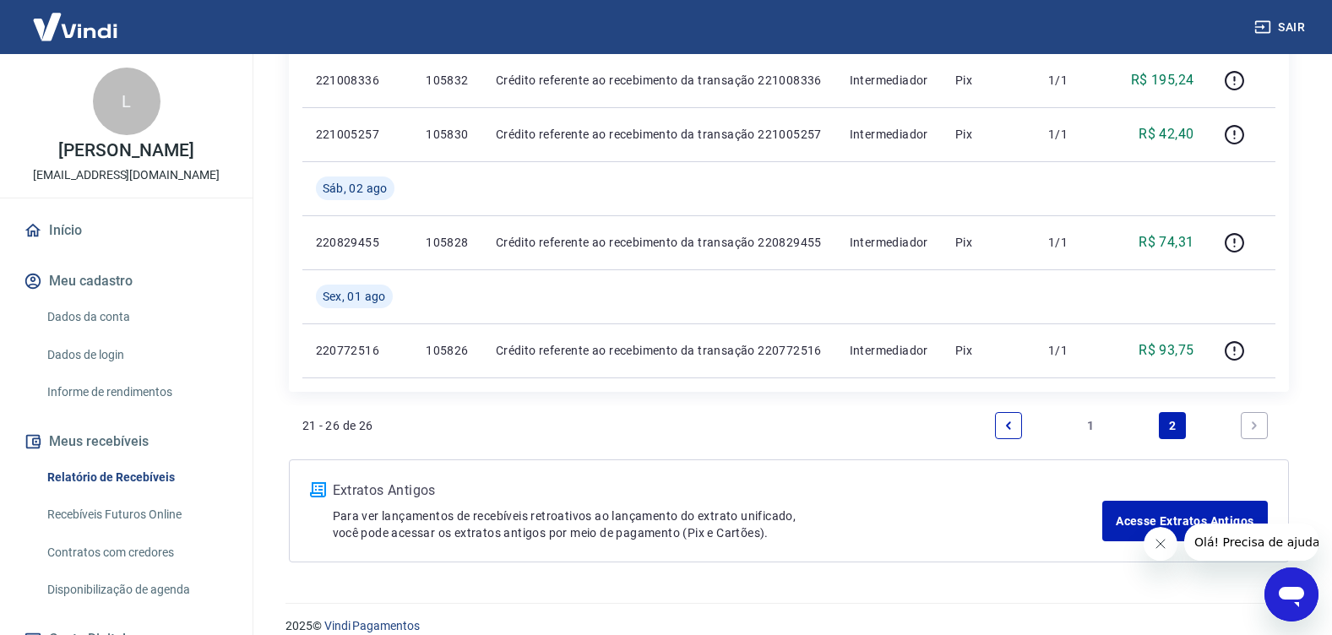
click at [1089, 424] on link "1" at bounding box center [1090, 425] width 27 height 27
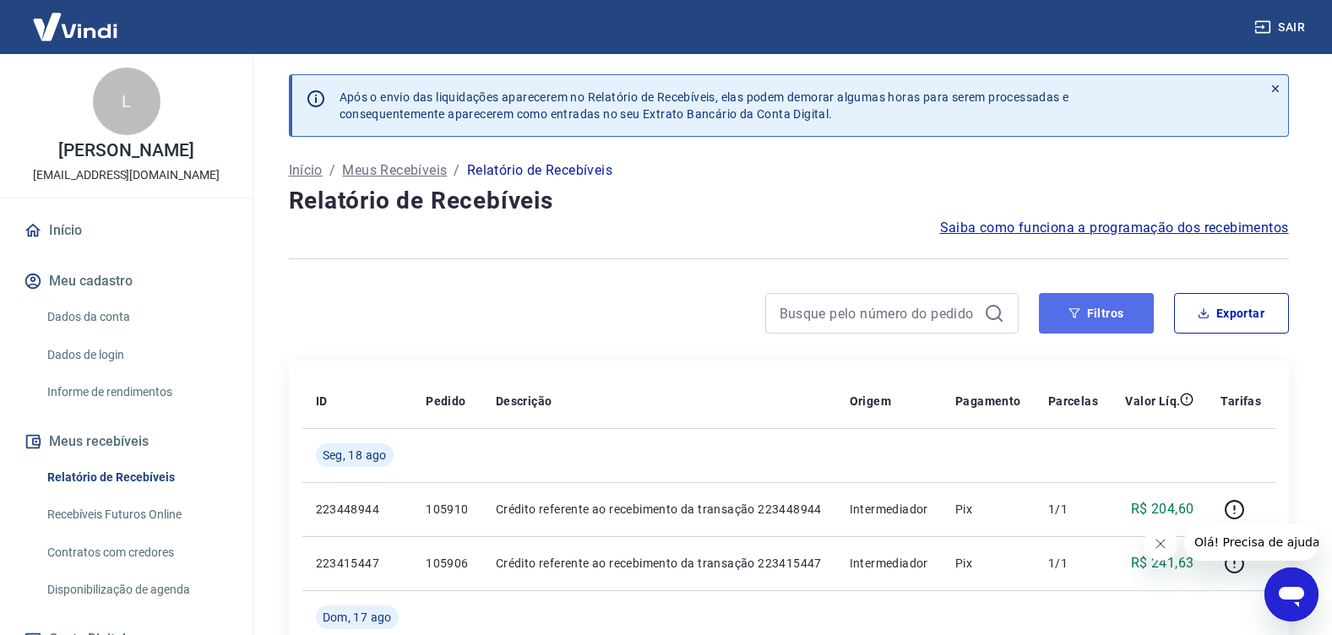
click at [1105, 308] on button "Filtros" at bounding box center [1096, 313] width 115 height 41
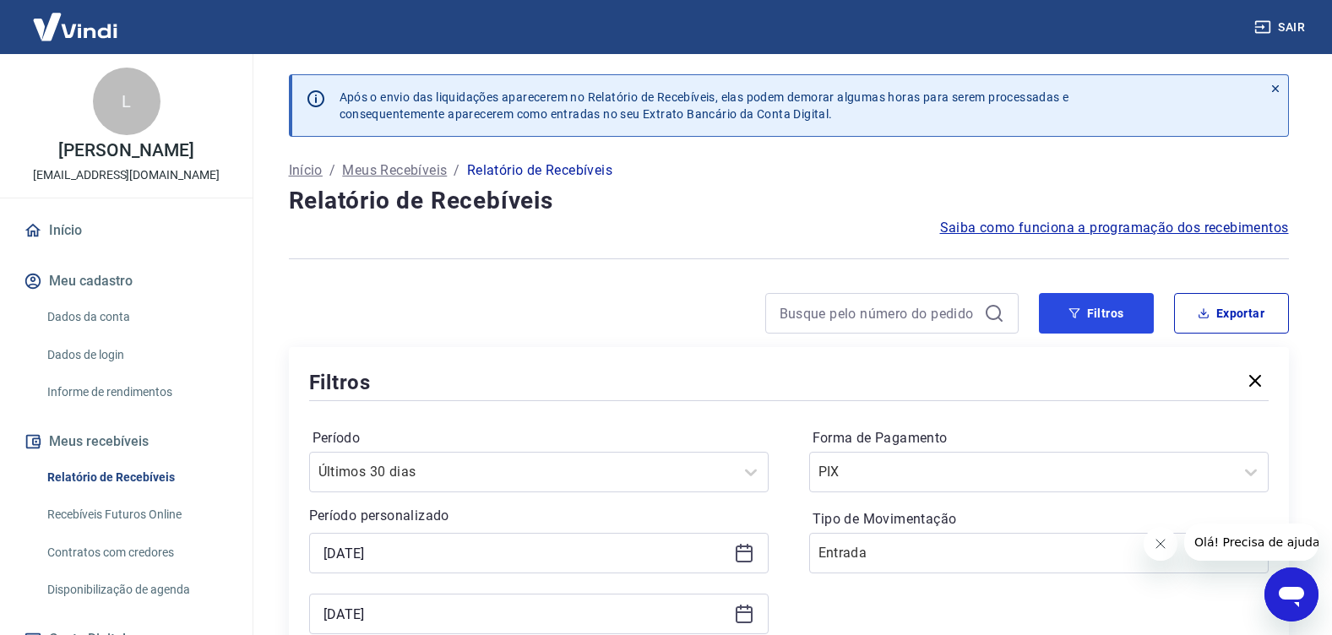
scroll to position [169, 0]
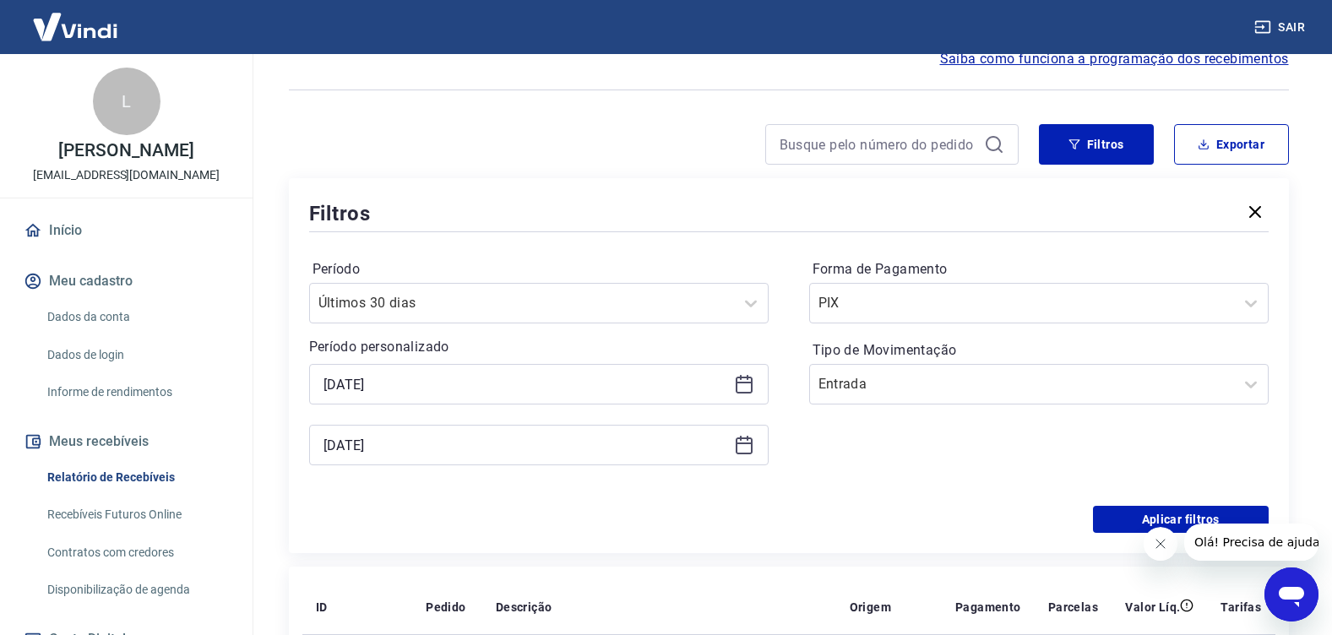
click at [734, 387] on icon at bounding box center [744, 384] width 20 height 20
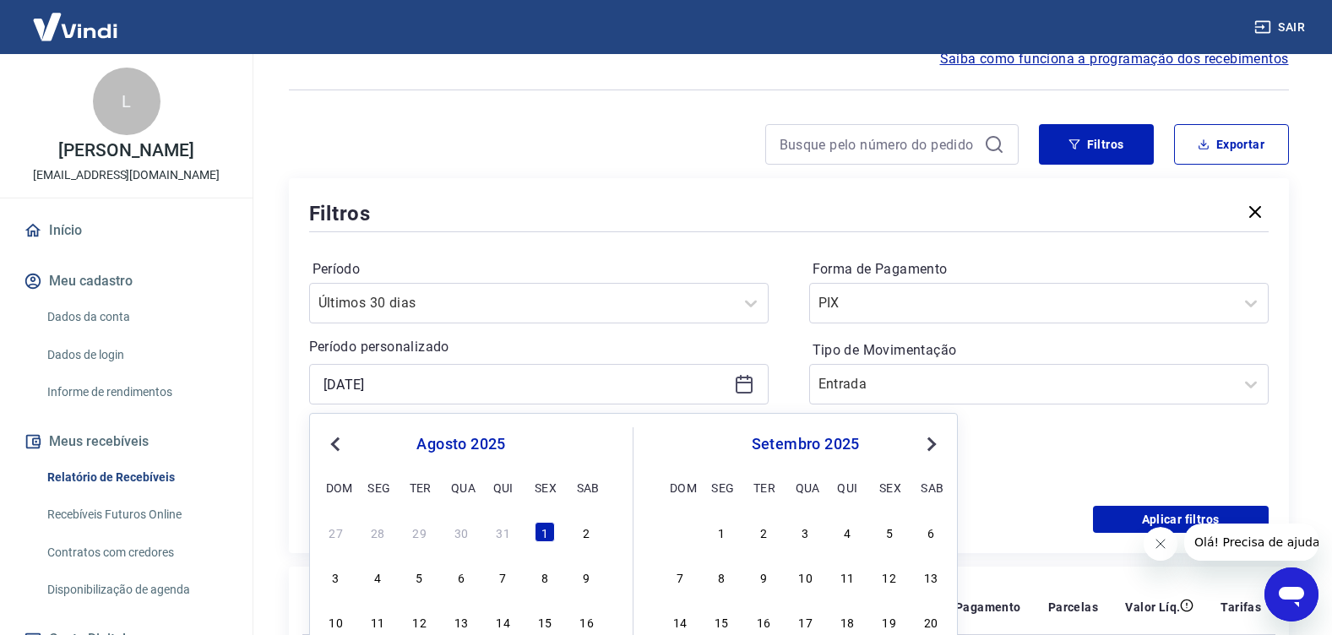
click at [337, 440] on span "Previous Month" at bounding box center [337, 443] width 0 height 19
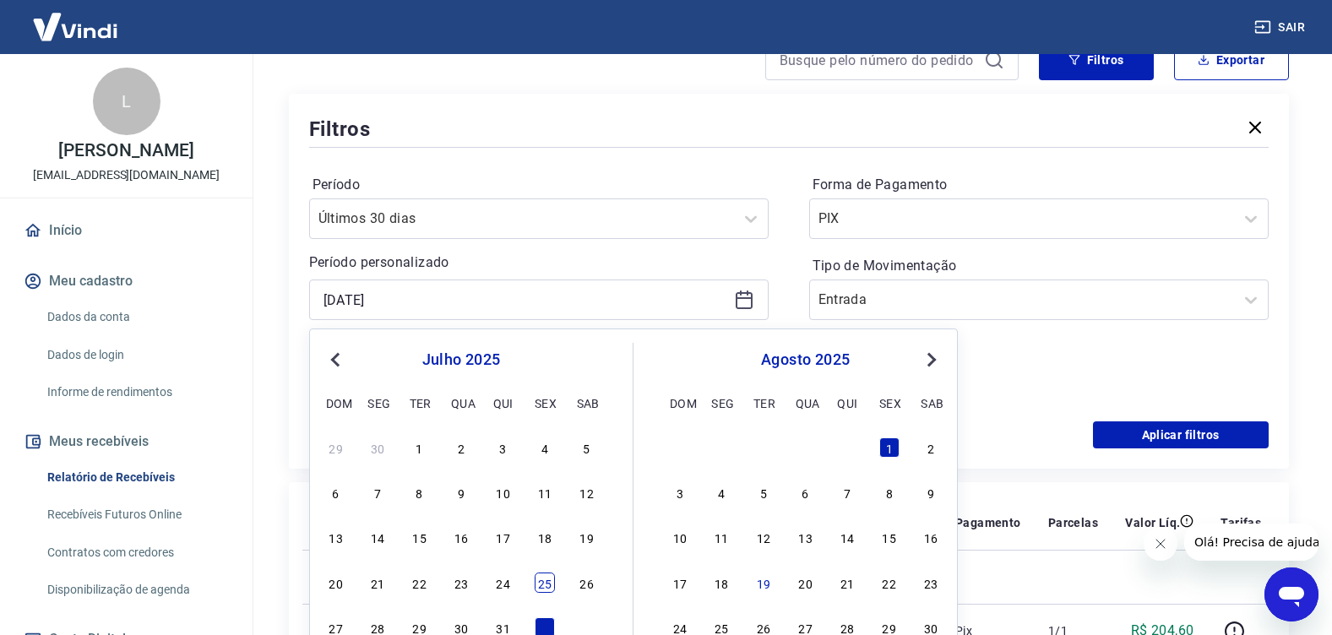
scroll to position [338, 0]
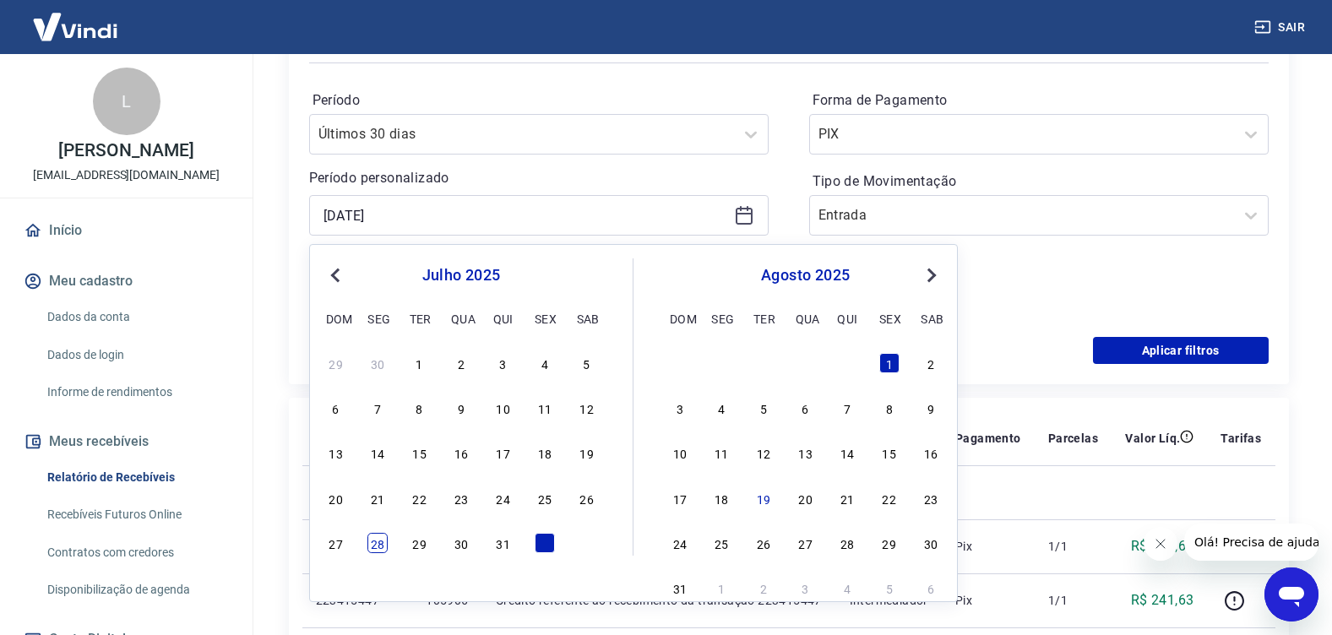
click at [371, 546] on div "28" at bounding box center [378, 543] width 20 height 20
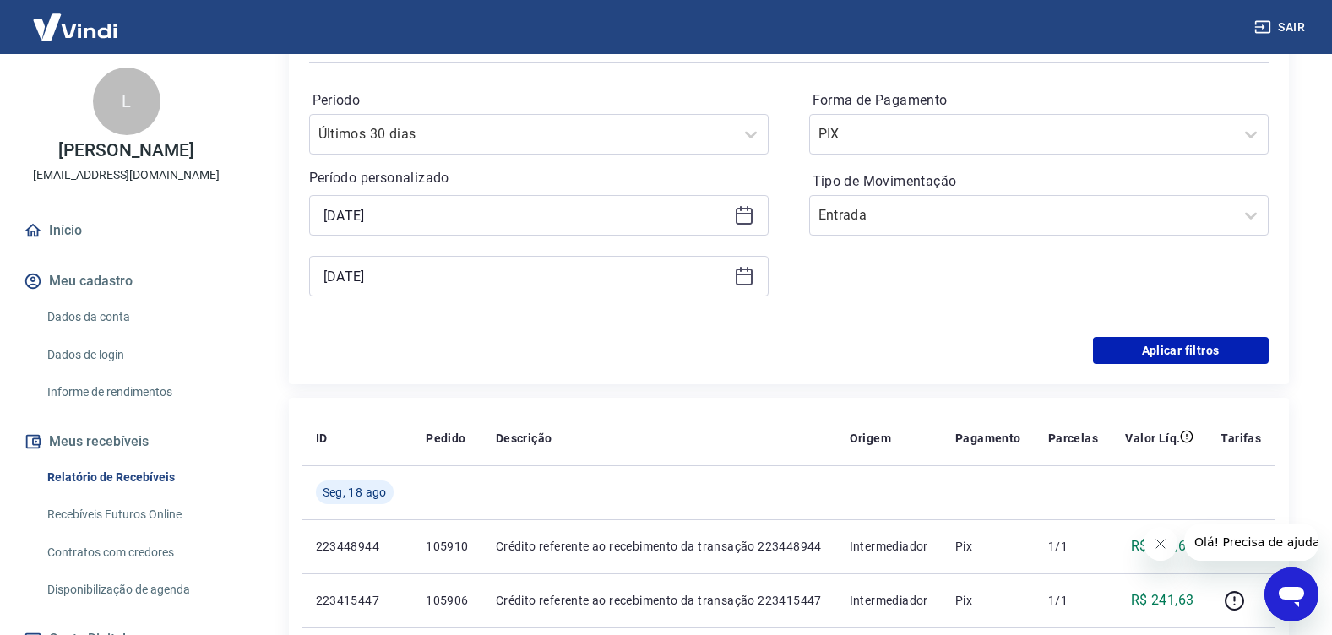
type input "[DATE]"
click at [907, 292] on div "Forma de Pagamento PIX Tipo de Movimentação Entrada" at bounding box center [1039, 202] width 460 height 230
click at [1141, 355] on button "Aplicar filtros" at bounding box center [1181, 350] width 176 height 27
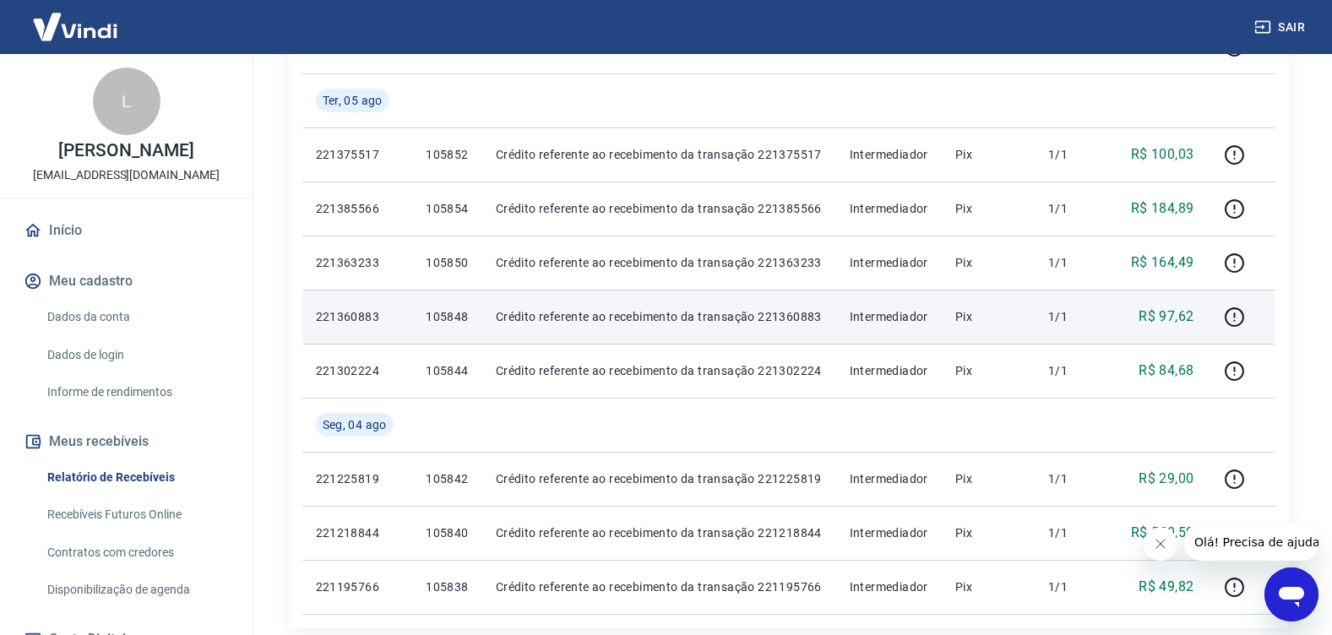
scroll to position [1693, 0]
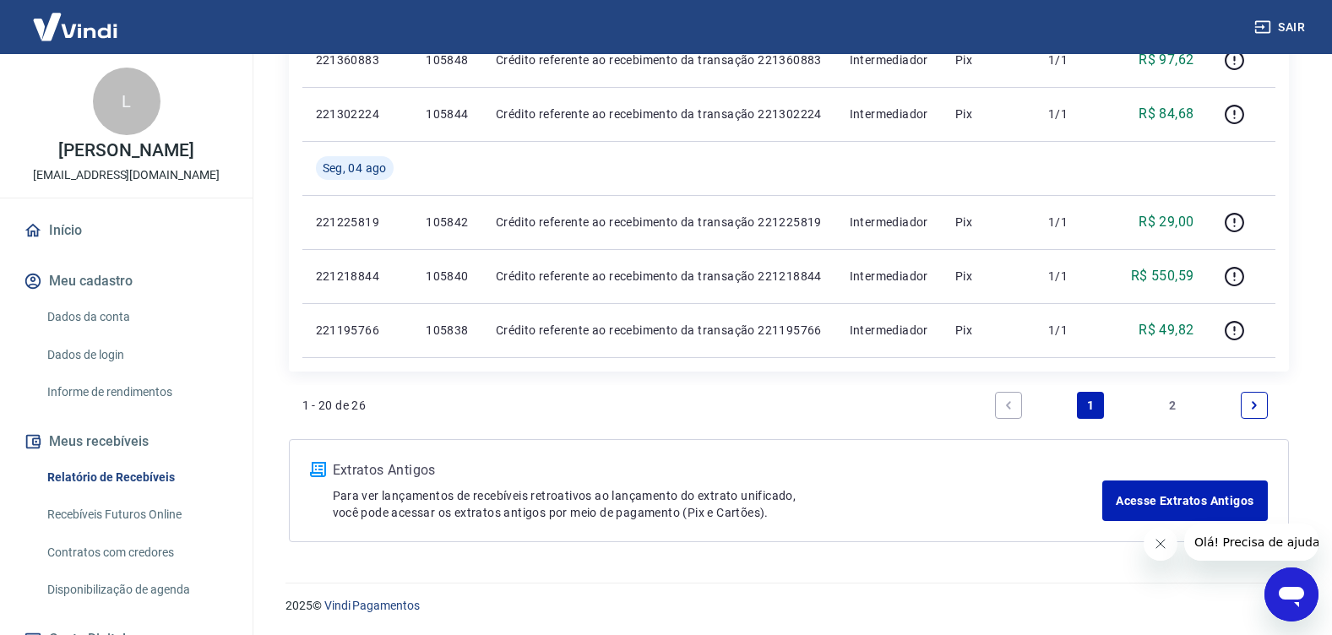
click at [1167, 402] on link "2" at bounding box center [1172, 405] width 27 height 27
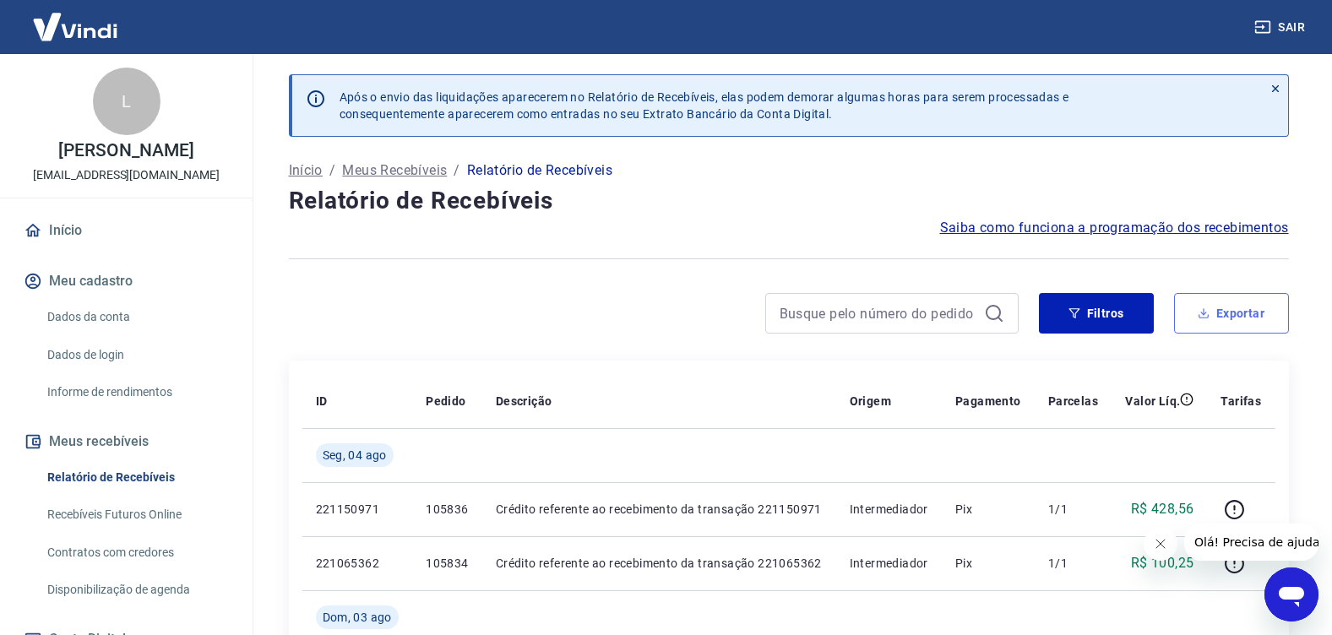
click at [1241, 312] on button "Exportar" at bounding box center [1231, 313] width 115 height 41
type input "[DATE]"
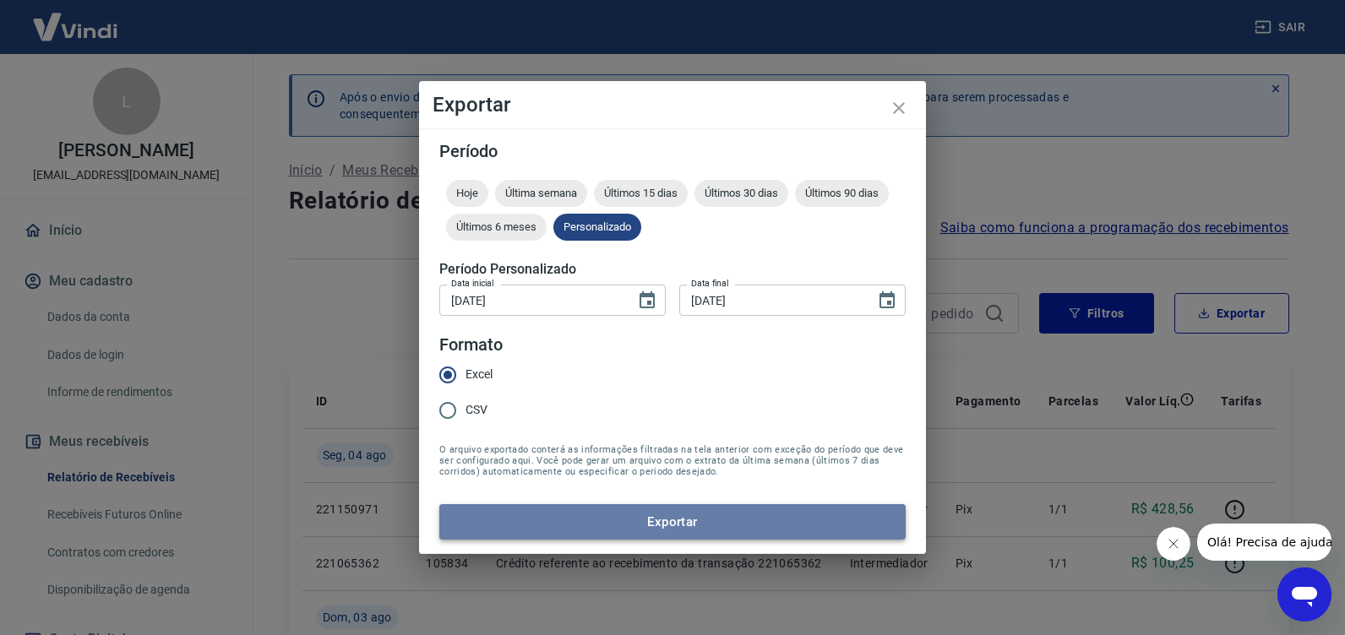
click at [725, 508] on button "Exportar" at bounding box center [672, 521] width 466 height 35
